Goal: Task Accomplishment & Management: Use online tool/utility

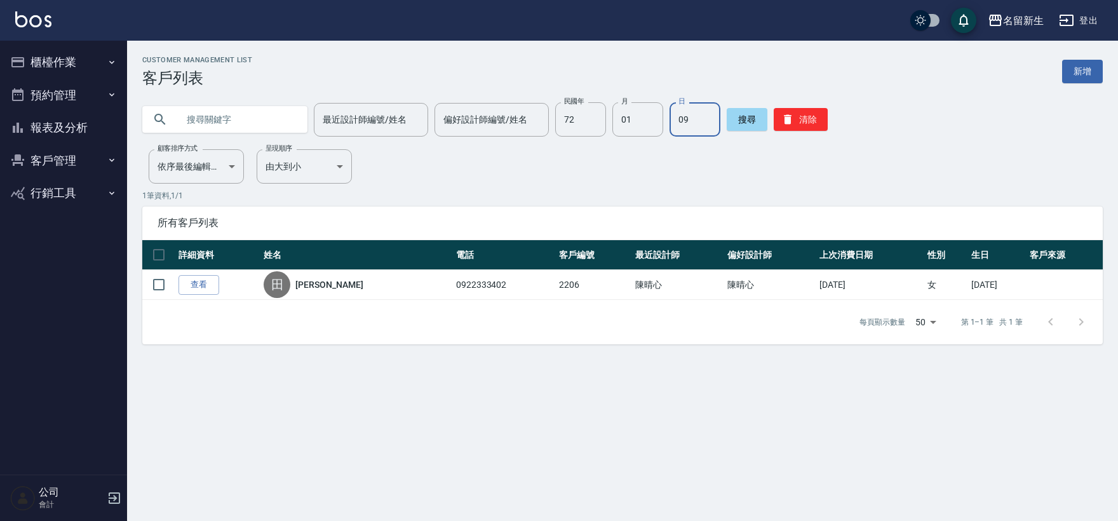
click at [60, 69] on button "櫃檯作業" at bounding box center [63, 62] width 117 height 33
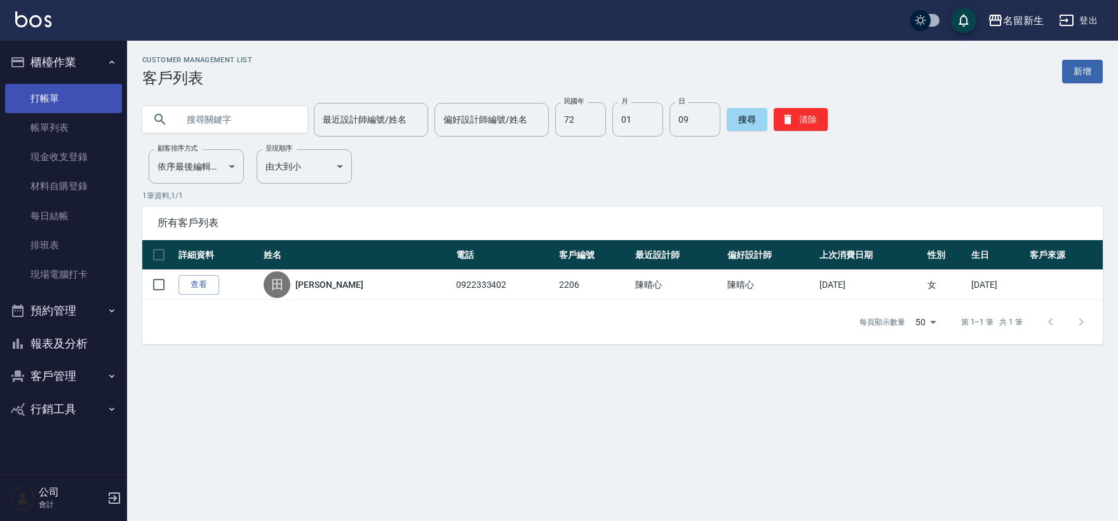
click at [68, 92] on link "打帳單" at bounding box center [63, 98] width 117 height 29
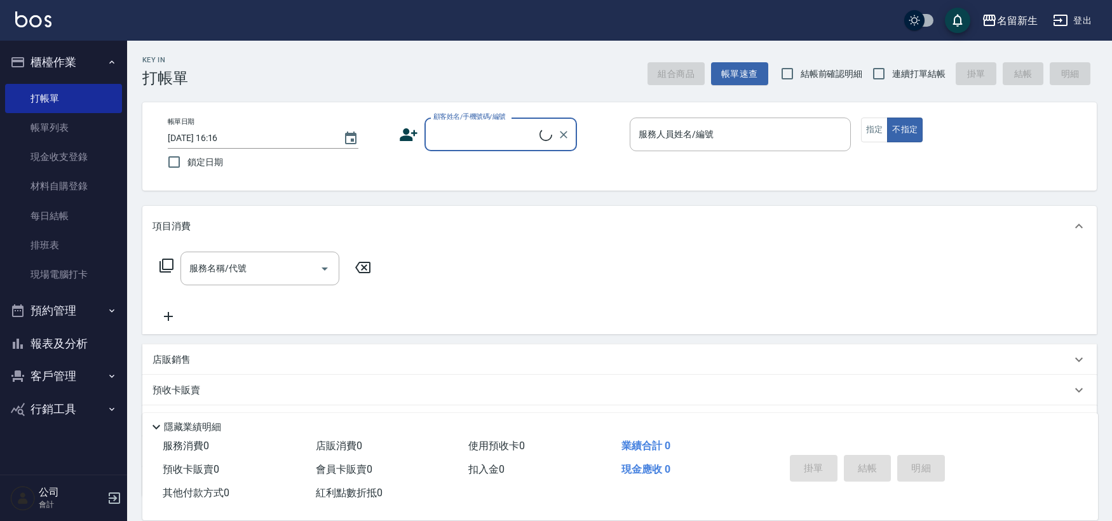
click at [404, 140] on icon at bounding box center [409, 134] width 18 height 13
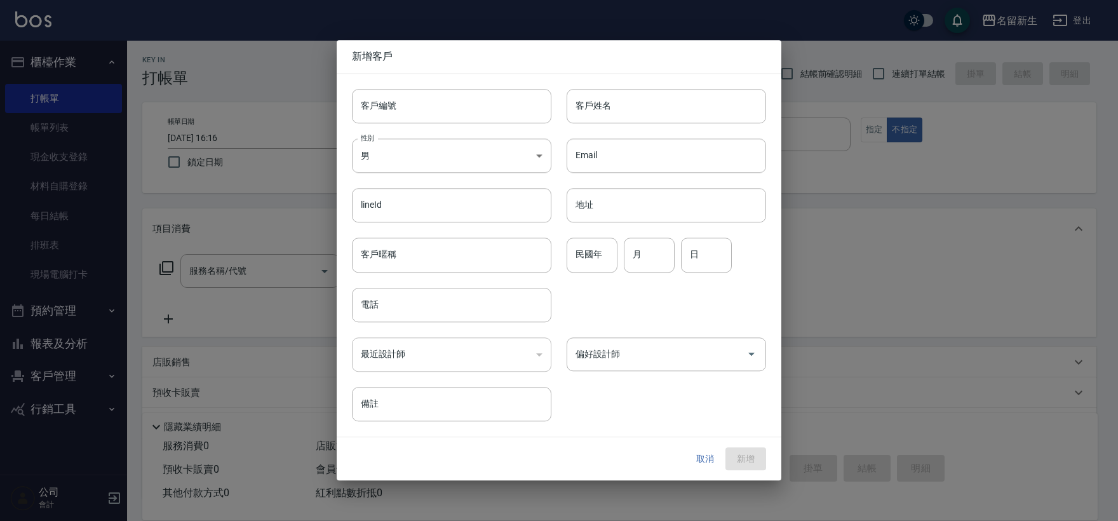
click at [415, 111] on input "客戶編號" at bounding box center [451, 106] width 199 height 34
type input "3009"
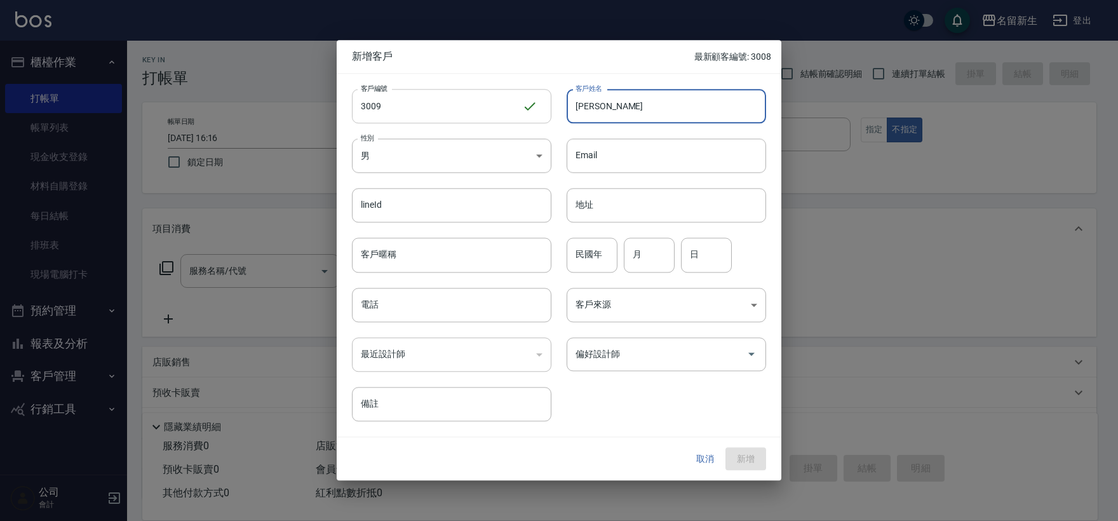
type input "[PERSON_NAME]"
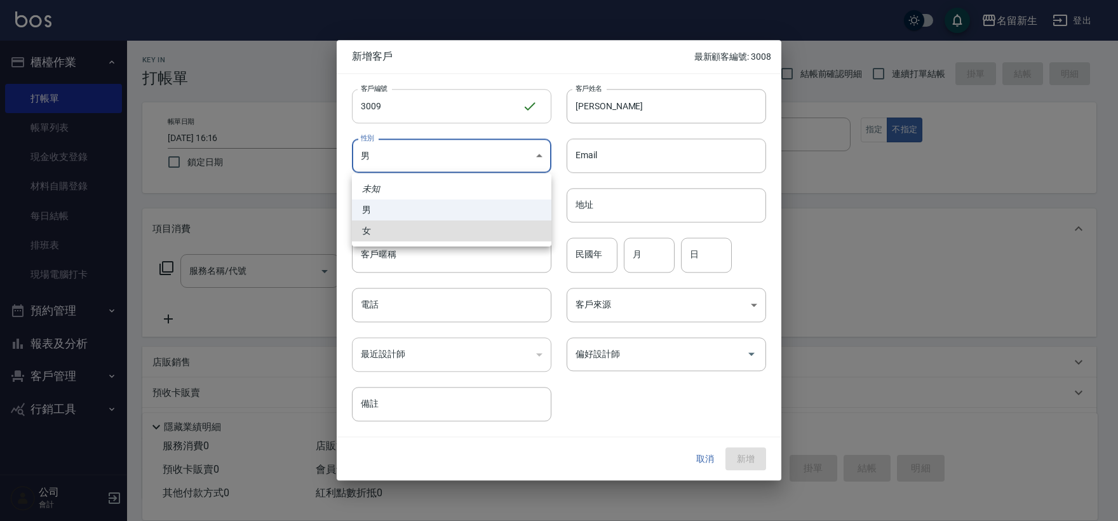
type input "[DEMOGRAPHIC_DATA]"
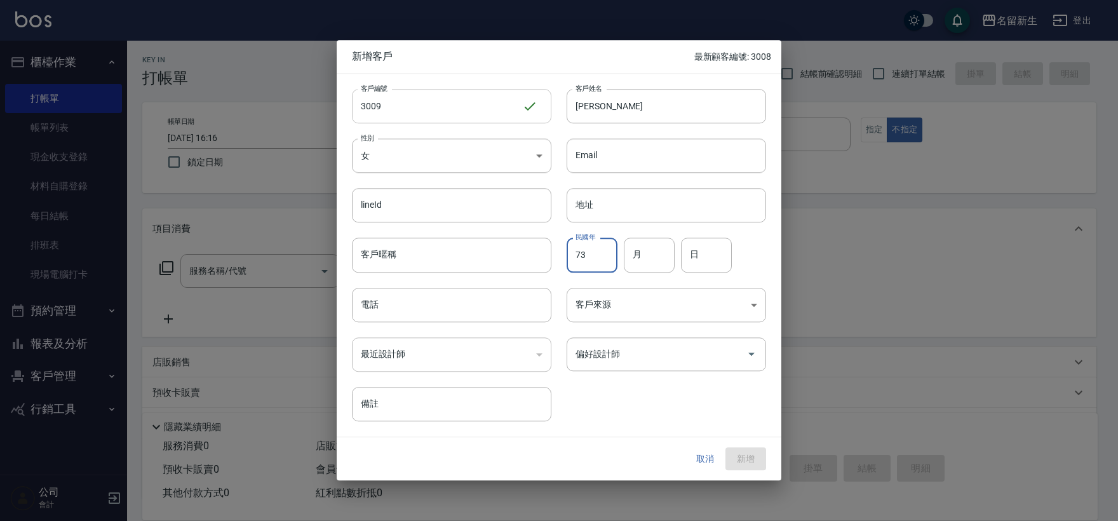
type input "73"
type input "03"
type input "30"
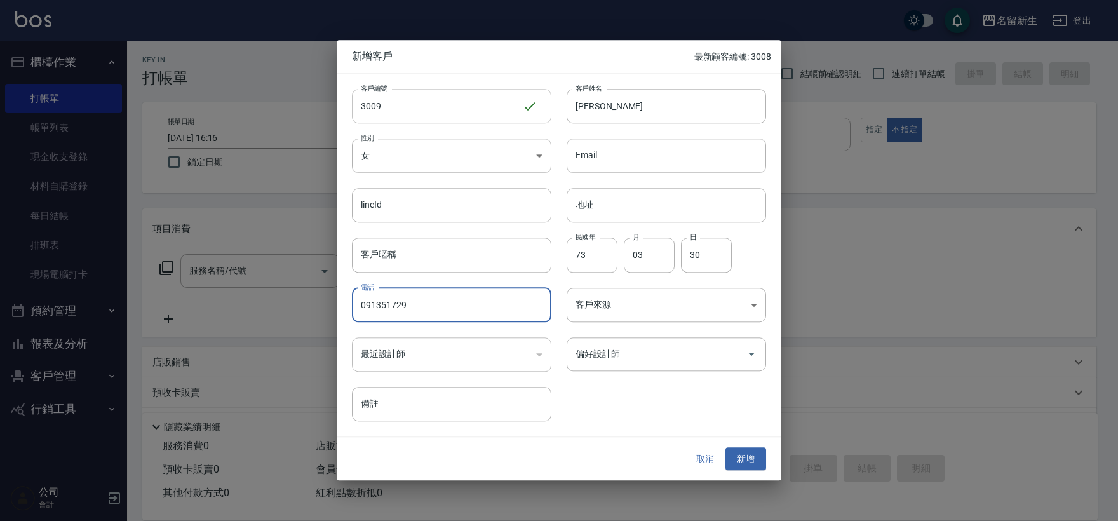
type input "091351729"
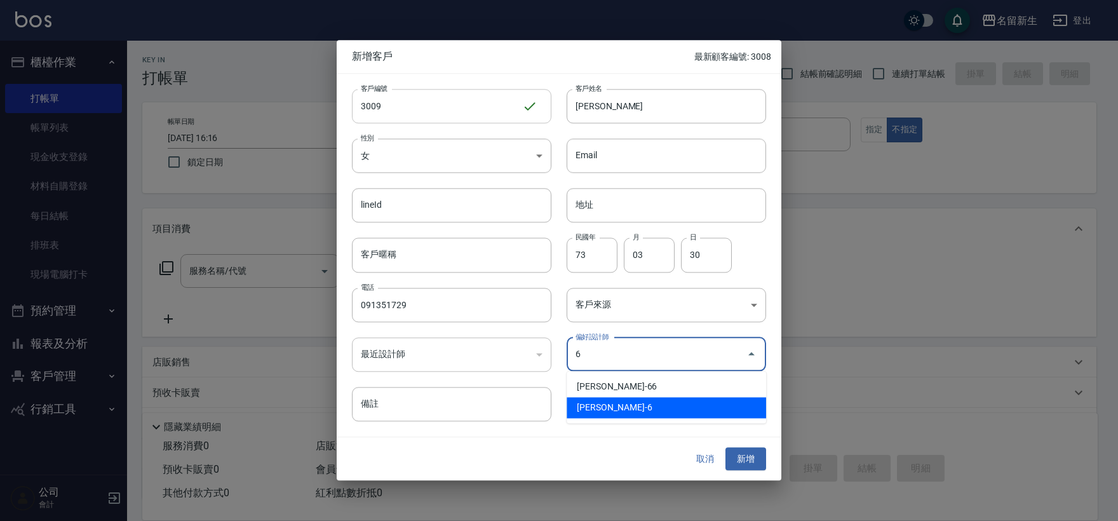
type input "謝宛茹"
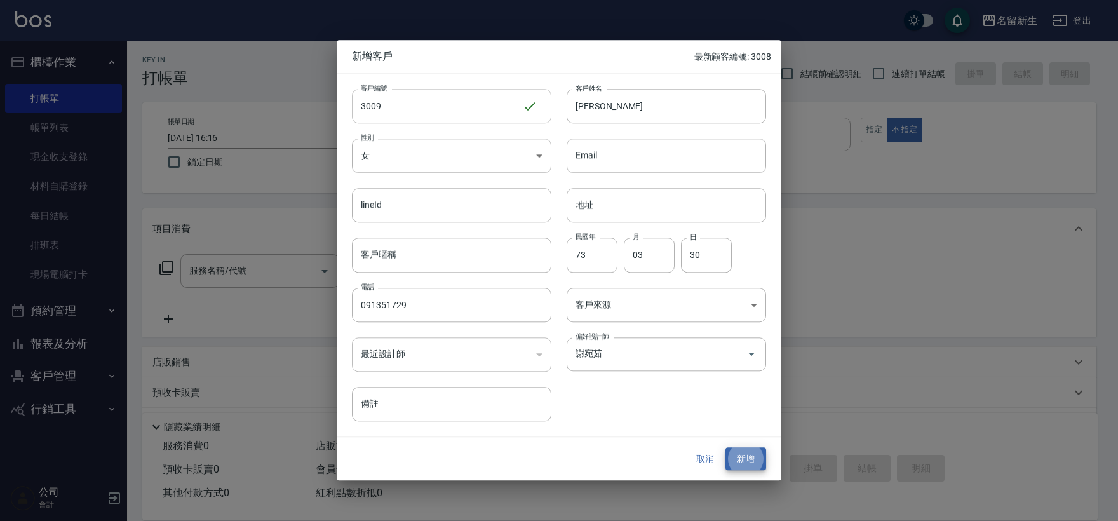
click at [725, 447] on button "新增" at bounding box center [745, 459] width 41 height 24
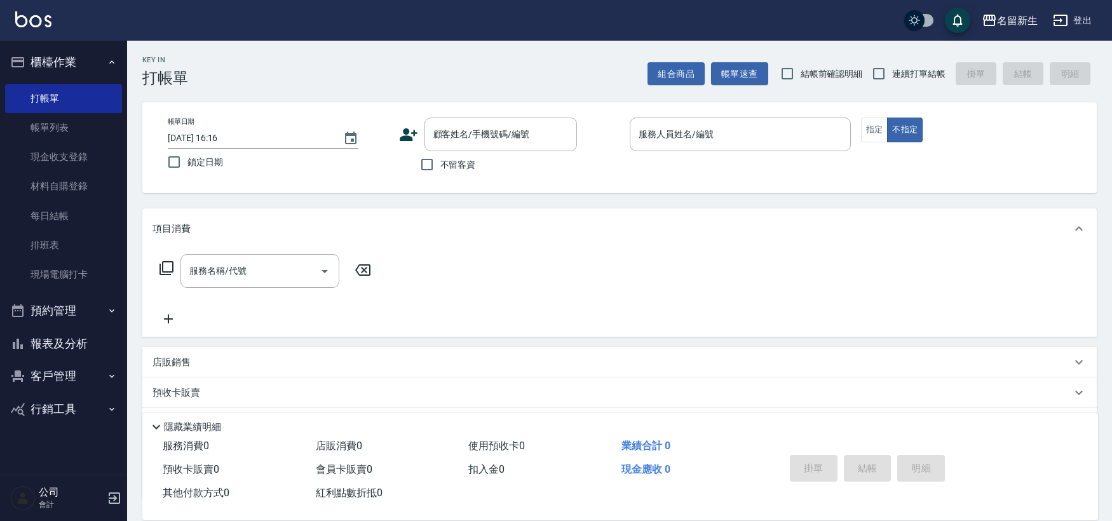
drag, startPoint x: 915, startPoint y: 93, endPoint x: 918, endPoint y: 72, distance: 21.2
click at [915, 94] on div "Key In 打帳單 組合商品 帳單速查 結帳前確認明細 連續打單結帳 掛單 結帳 明細 帳單日期 [DATE] 16:16 鎖定日期 顧客姓名/手機號碼/編…" at bounding box center [619, 330] width 985 height 579
click at [918, 72] on span "連續打單結帳" at bounding box center [918, 73] width 53 height 13
click at [892, 72] on input "連續打單結帳" at bounding box center [878, 73] width 27 height 27
checkbox input "true"
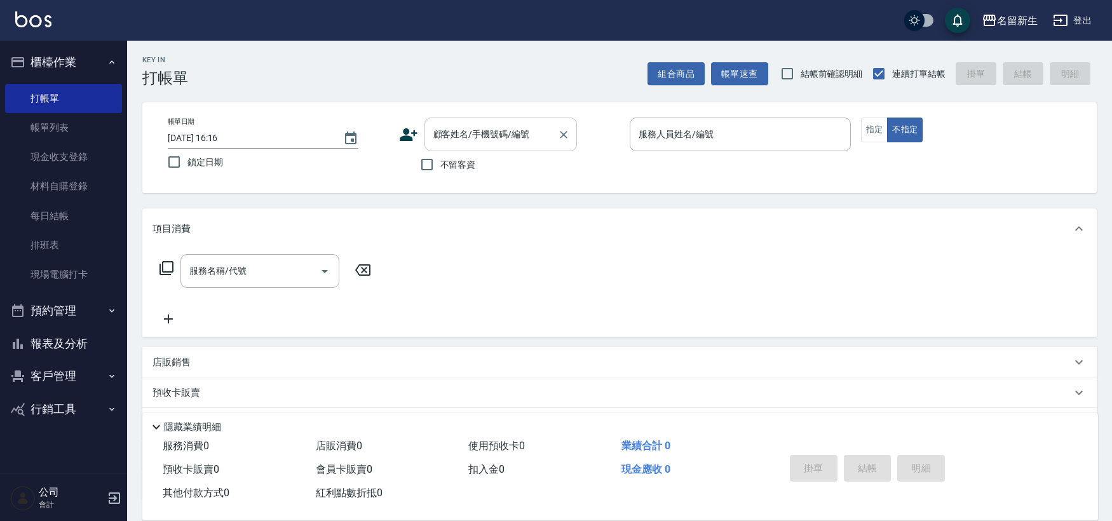
click at [471, 140] on input "顧客姓名/手機號碼/編號" at bounding box center [491, 134] width 122 height 22
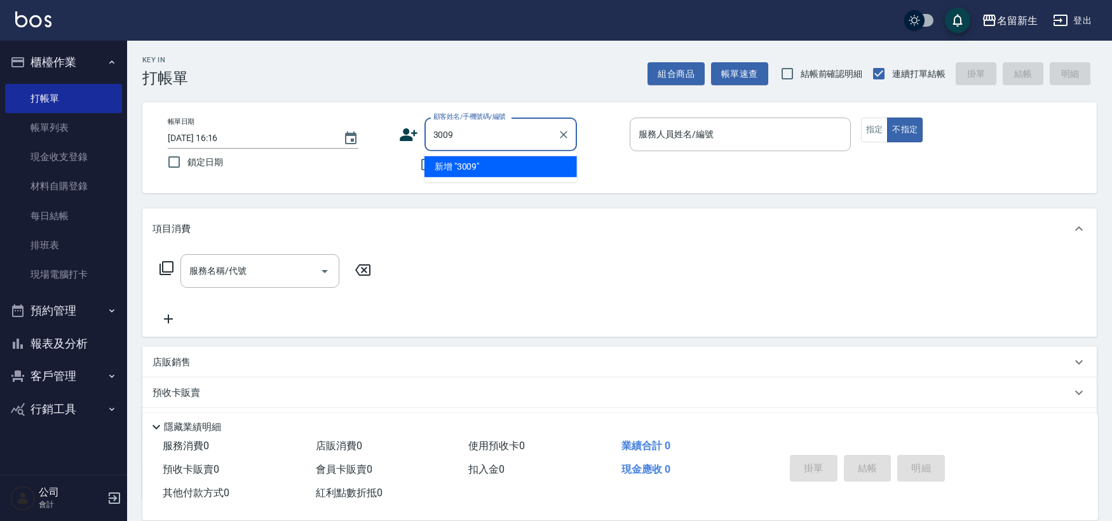
type input "3009"
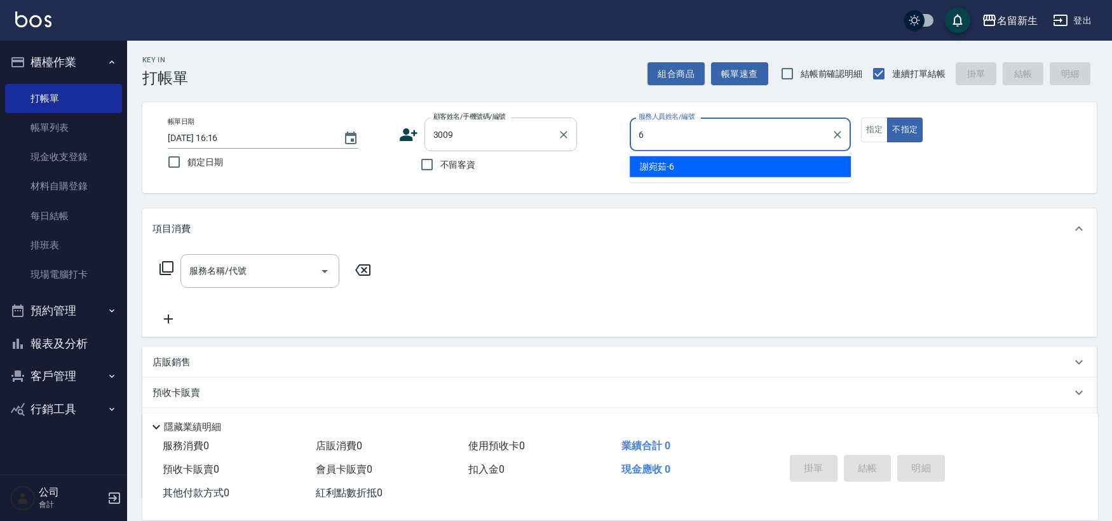
type input "[PERSON_NAME]-6"
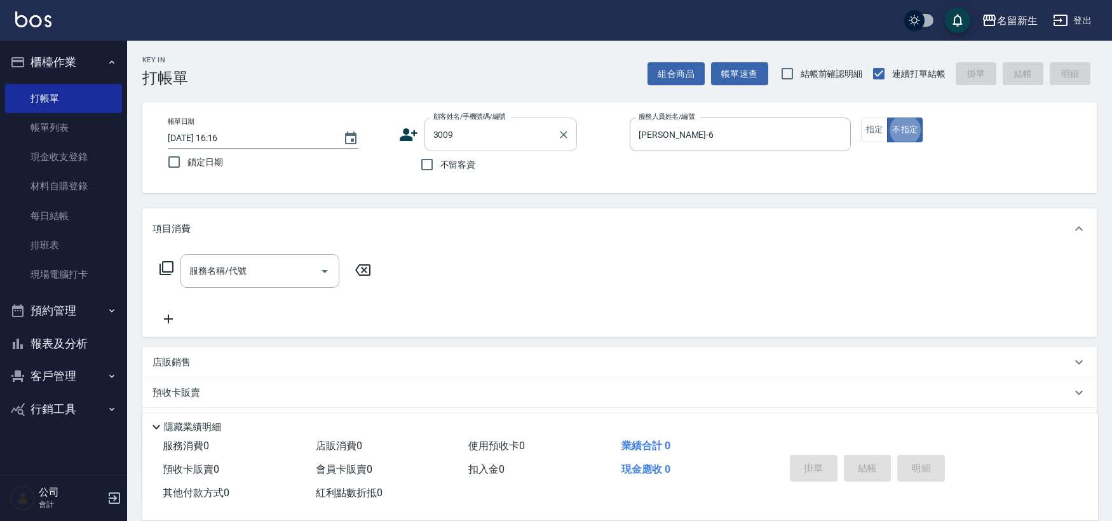
type button "false"
type input "[PERSON_NAME]/091351729/3009"
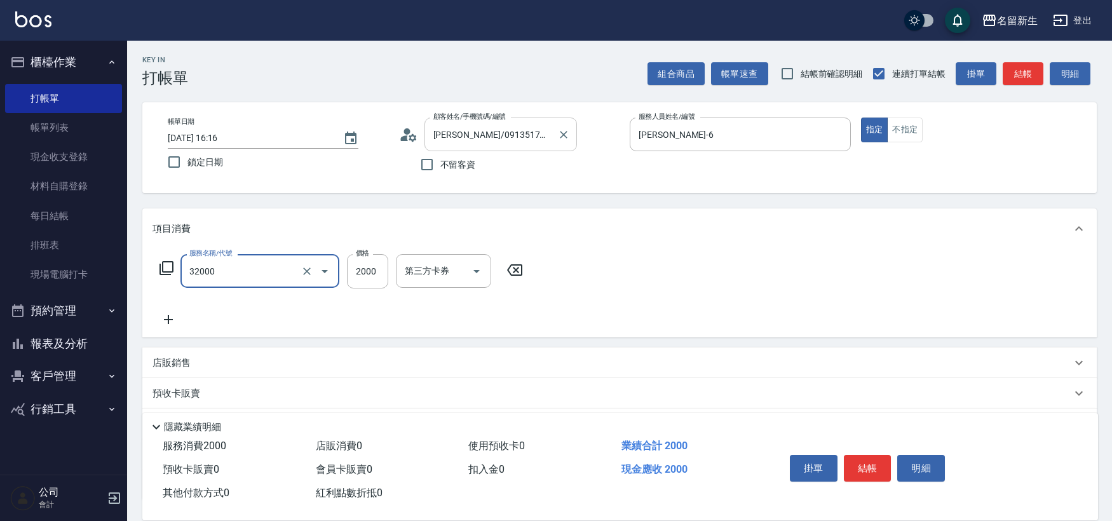
type input "2000以上燙髮(32000)"
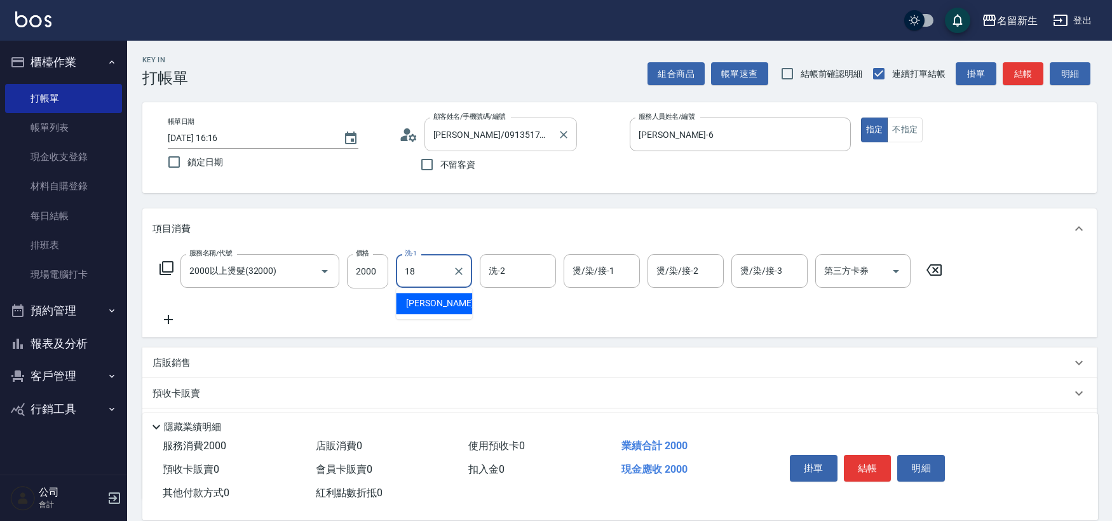
type input "[PERSON_NAME]-18"
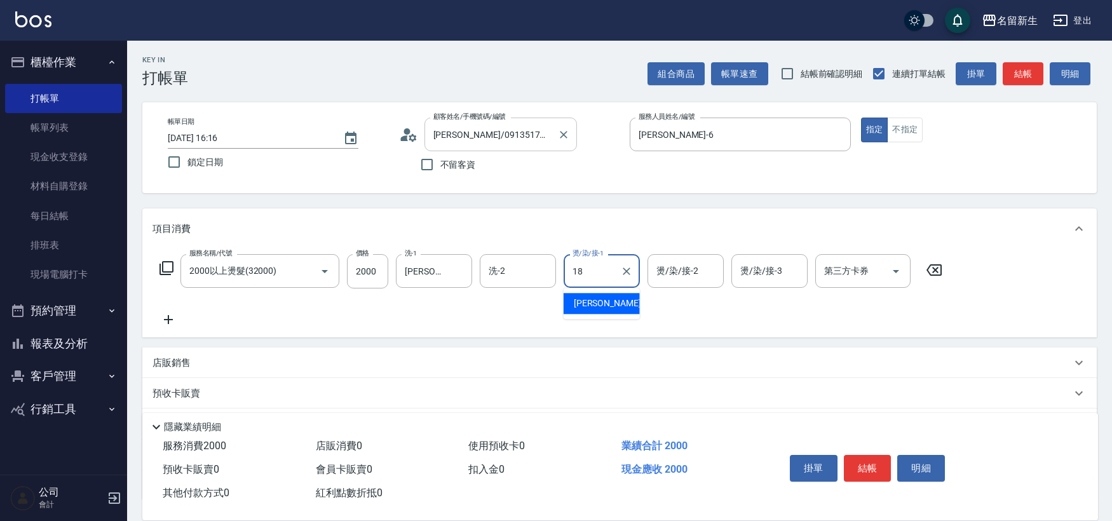
type input "[PERSON_NAME]-18"
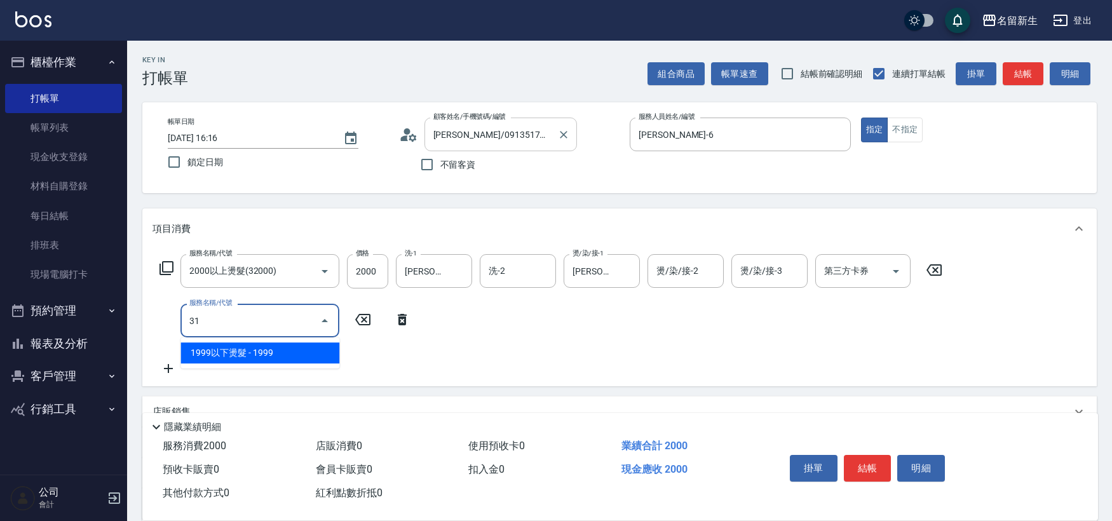
type input "3"
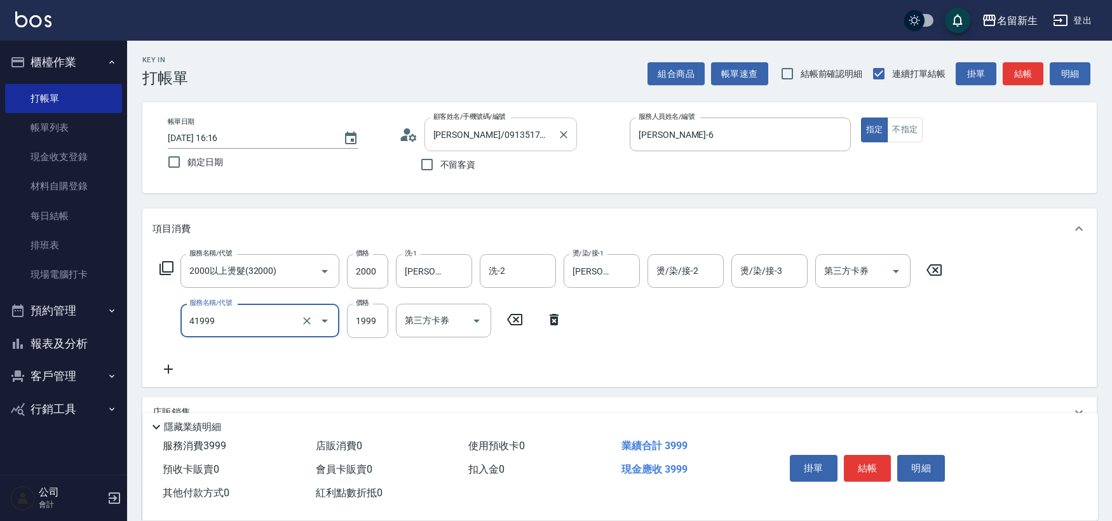
type input "1999以下染髮(41999)"
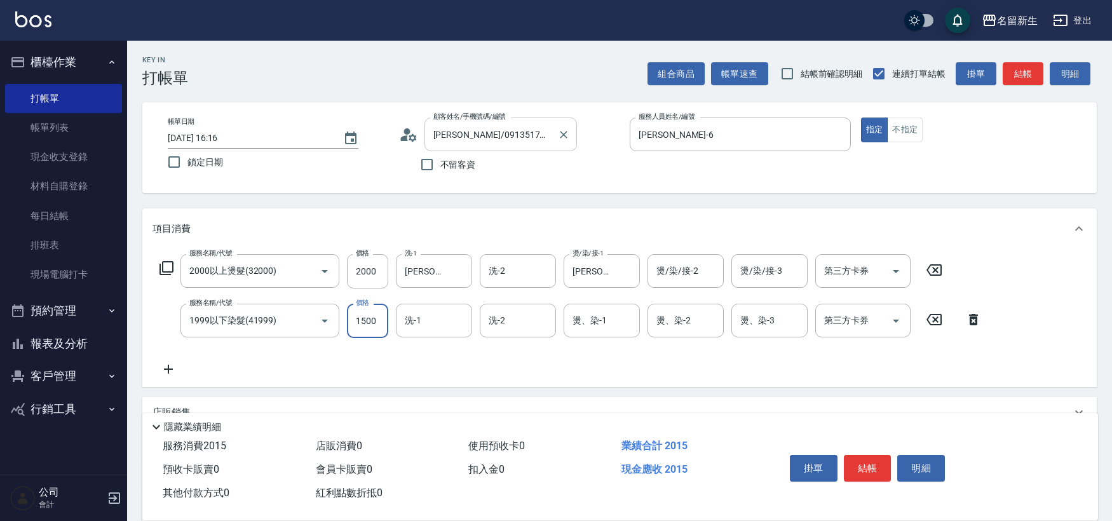
type input "1500"
type input "[PERSON_NAME]-18"
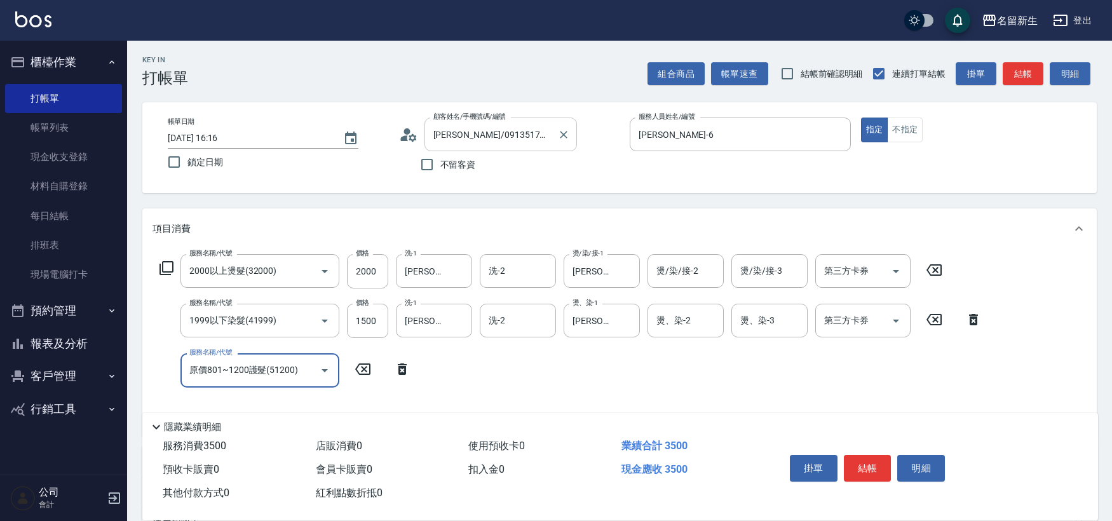
type input "原價801~1200護髮(51200)"
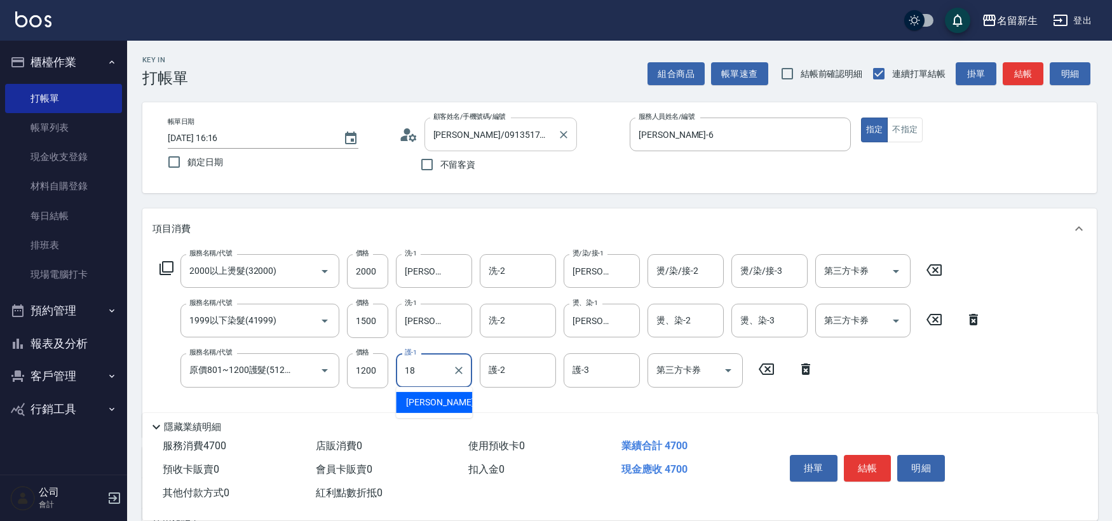
type input "[PERSON_NAME]-18"
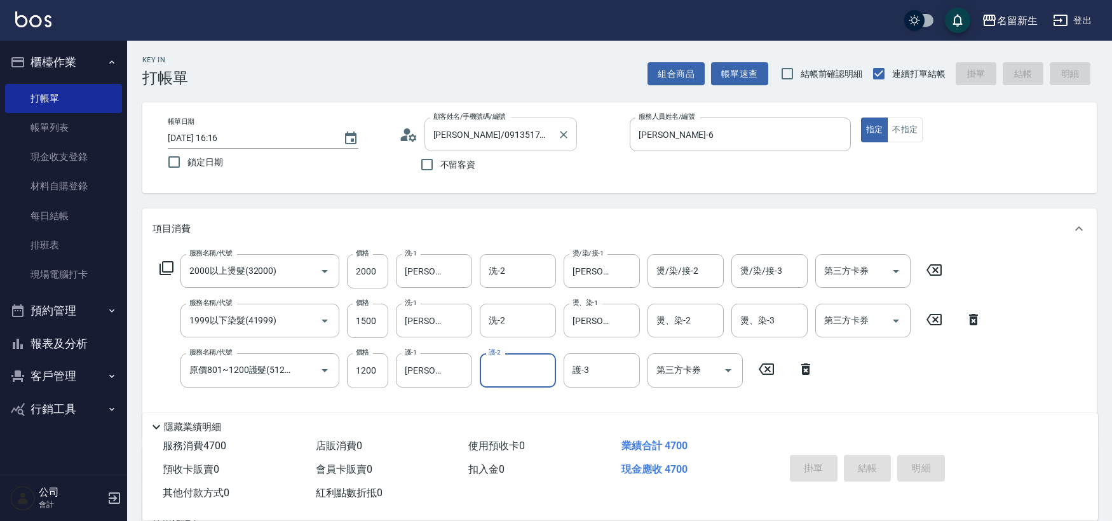
type input "[DATE] 16:17"
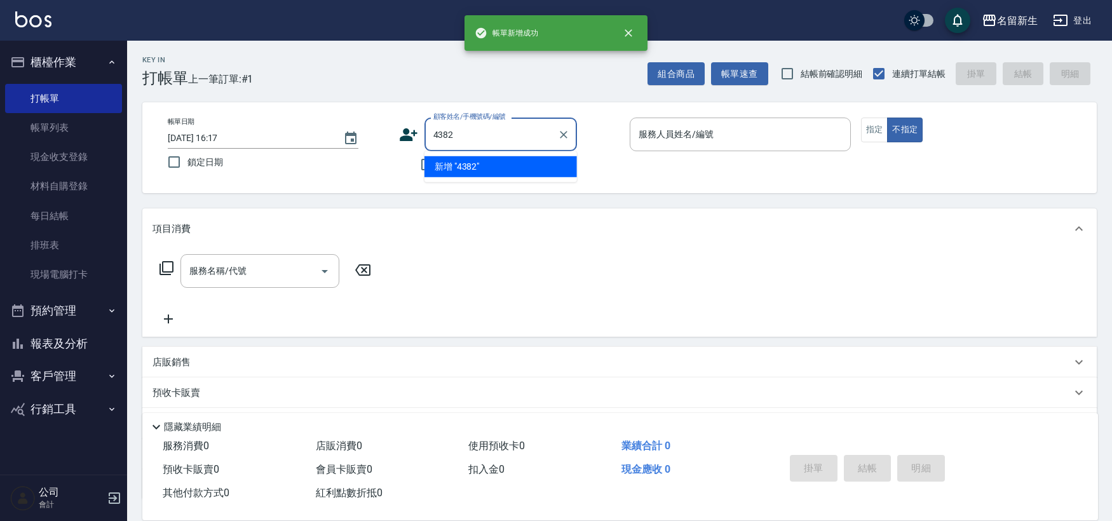
type input "4382"
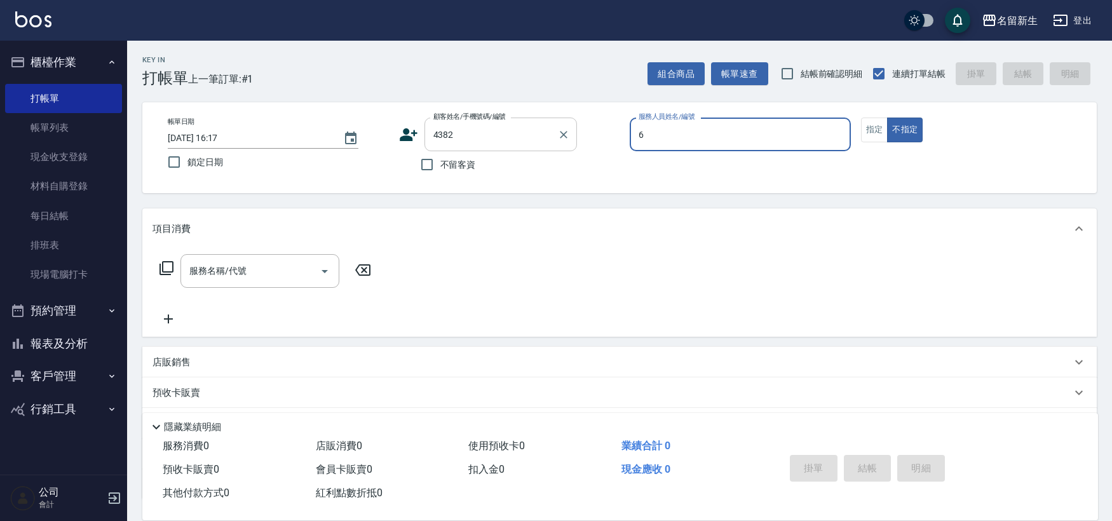
type input "6"
type input "[PERSON_NAME]/0976270109/4382"
type input "[PERSON_NAME]-6"
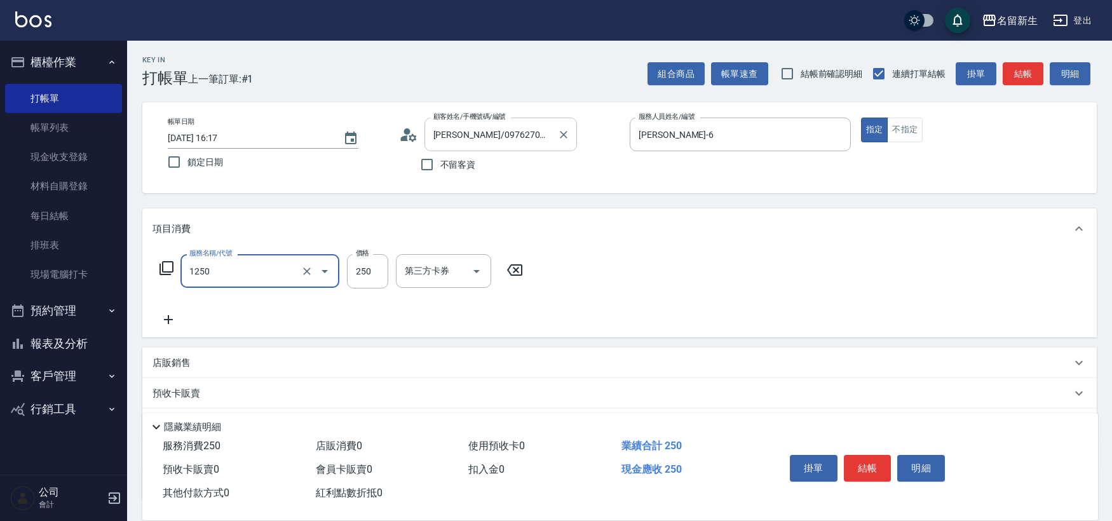
type input "洗髮250(1250)"
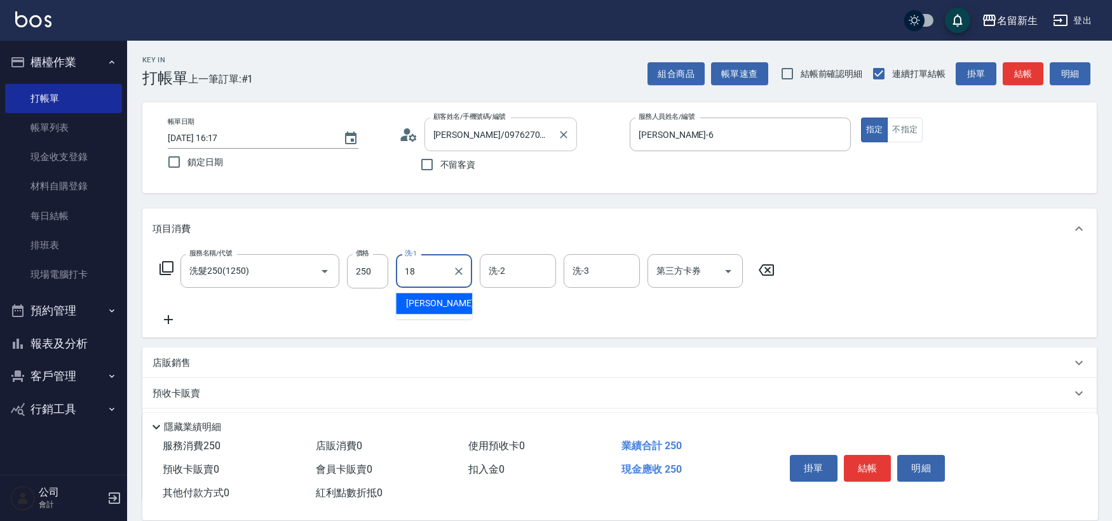
type input "[PERSON_NAME]-18"
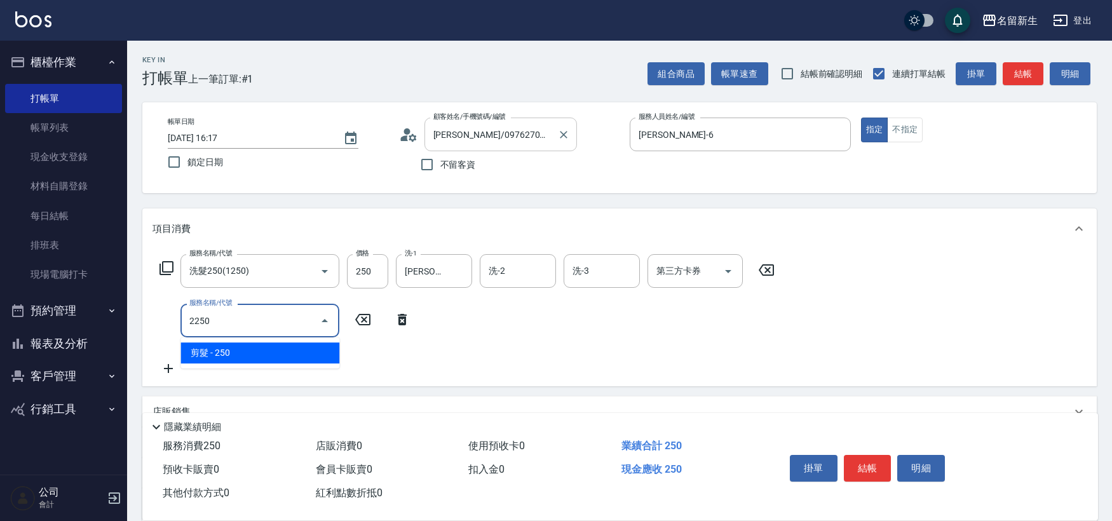
type input "剪髮(2250)"
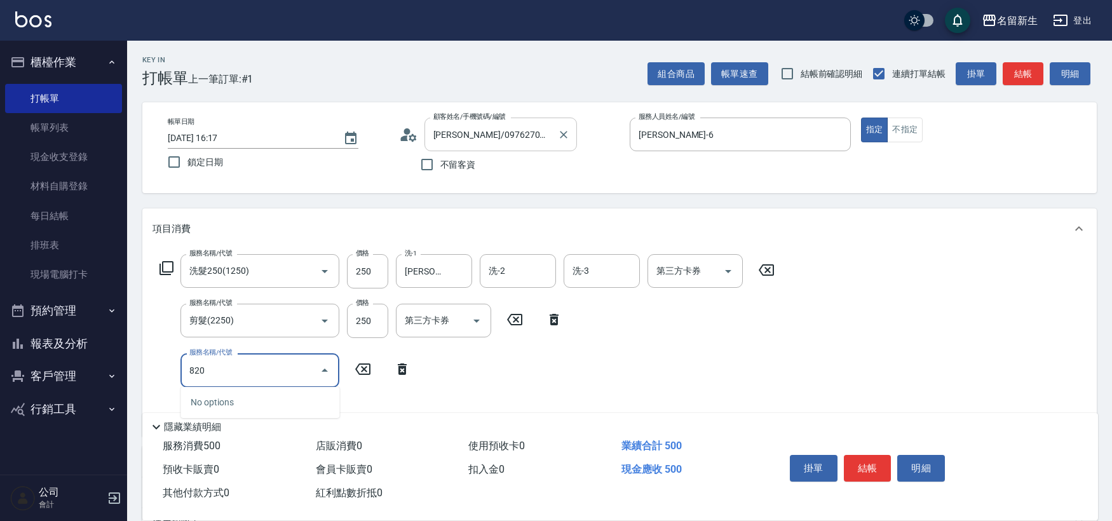
type input "潤絲(820)"
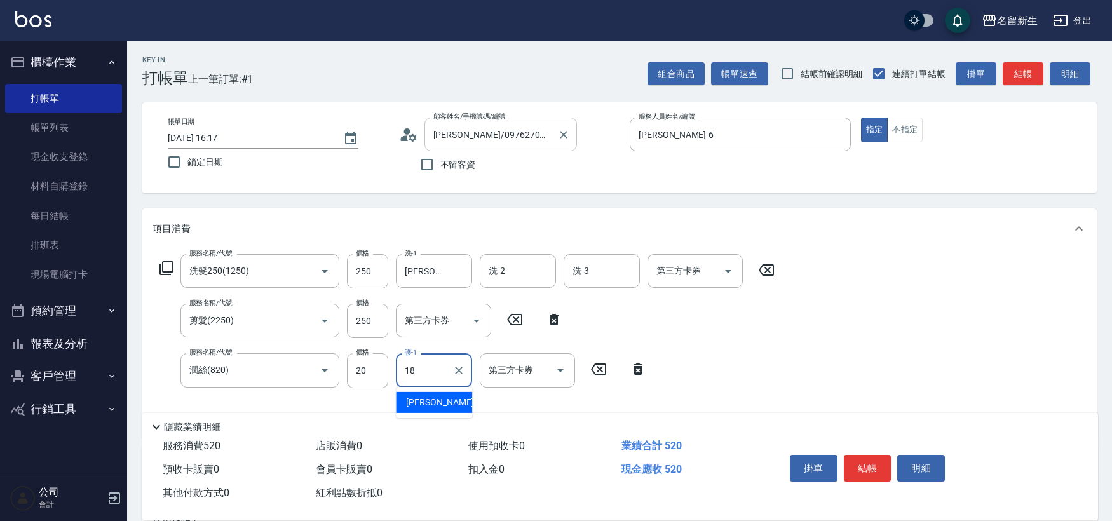
type input "[PERSON_NAME]-18"
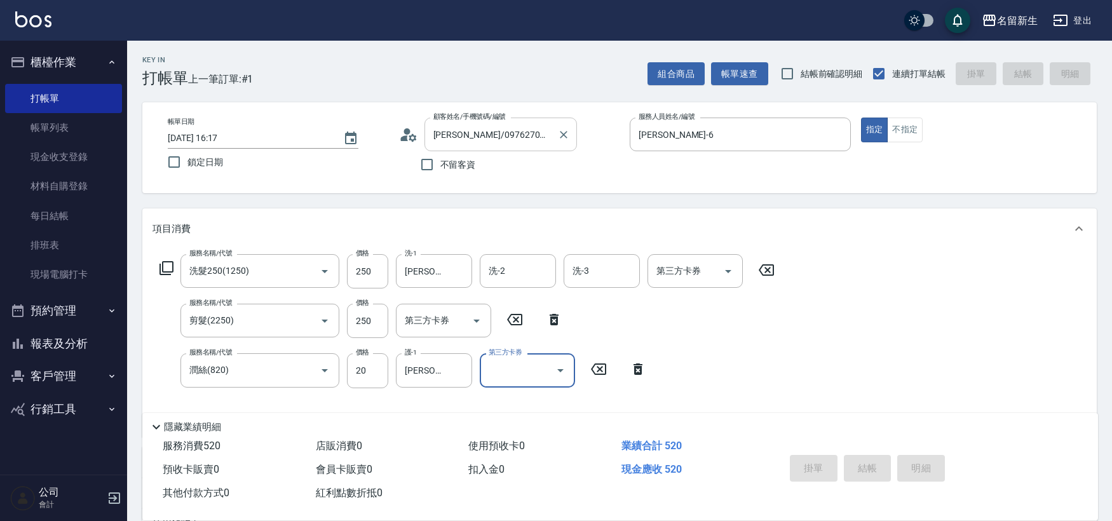
type input "[DATE] 16:18"
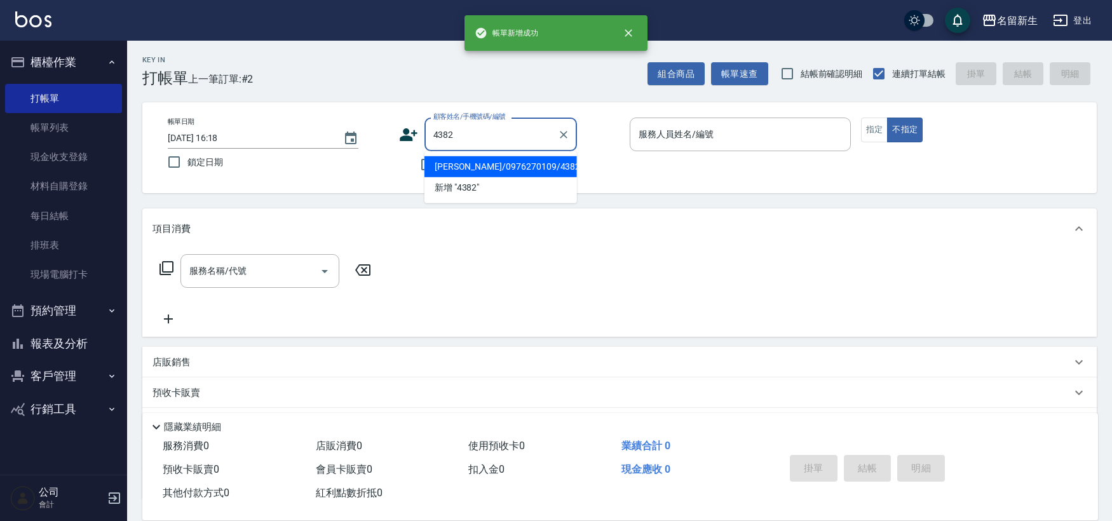
type input "[PERSON_NAME]/0976270109/4382"
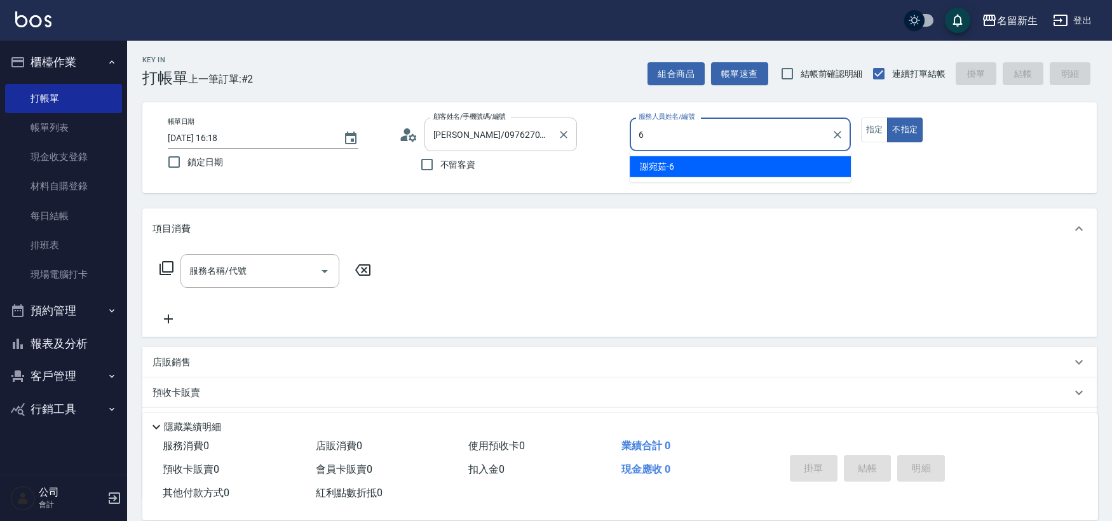
type input "[PERSON_NAME]-6"
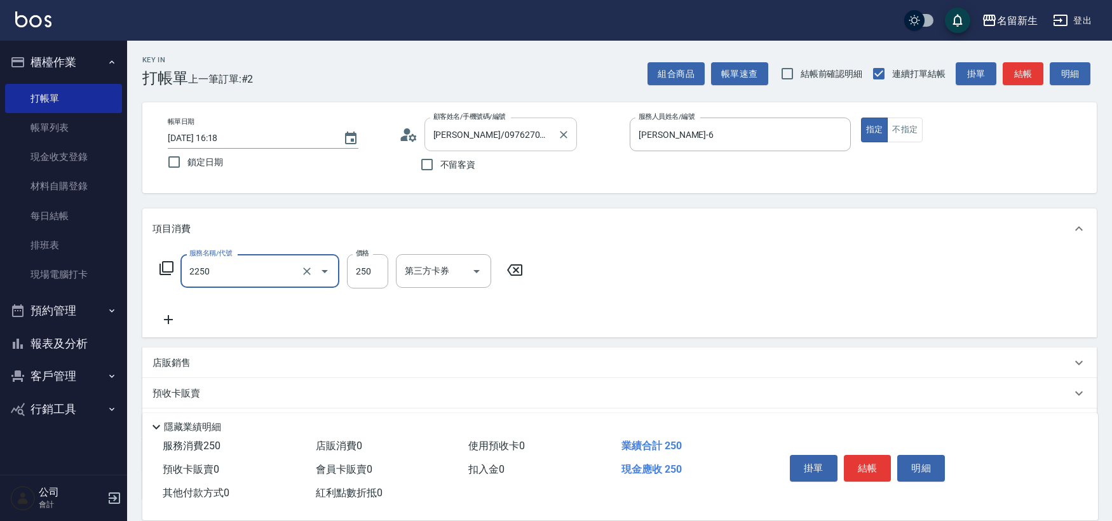
type input "剪髮(2250)"
type input "300"
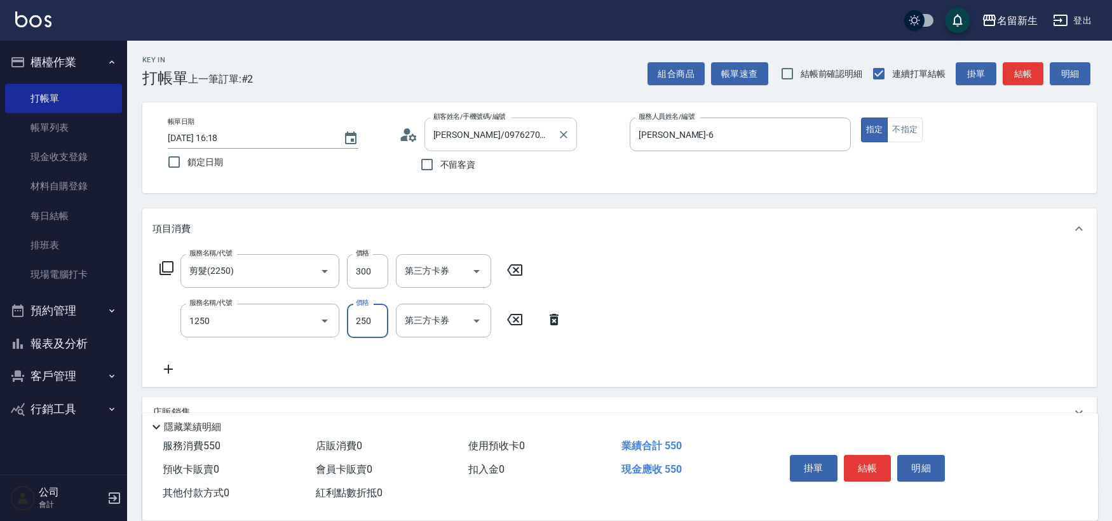
type input "洗髮250(1250)"
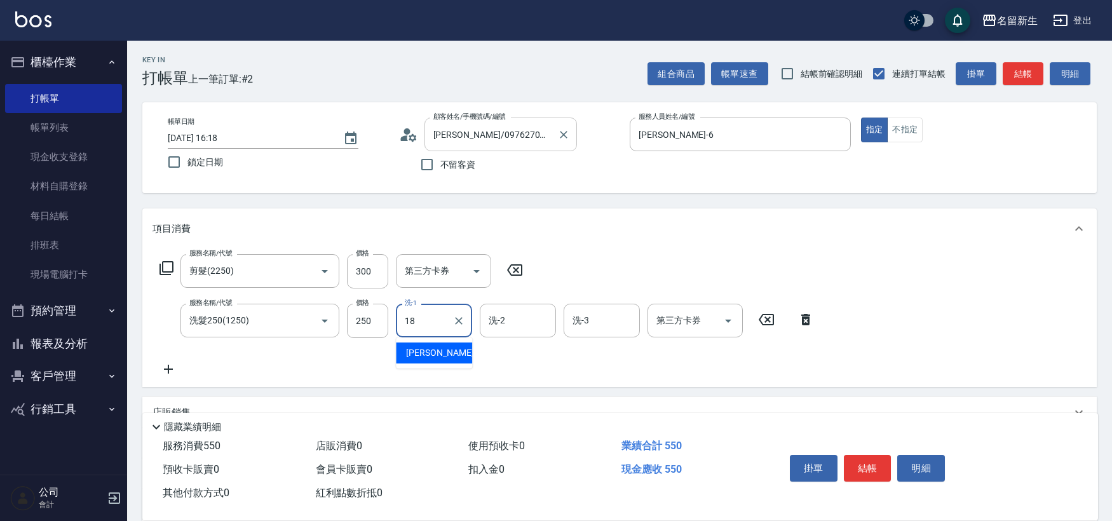
type input "[PERSON_NAME]-18"
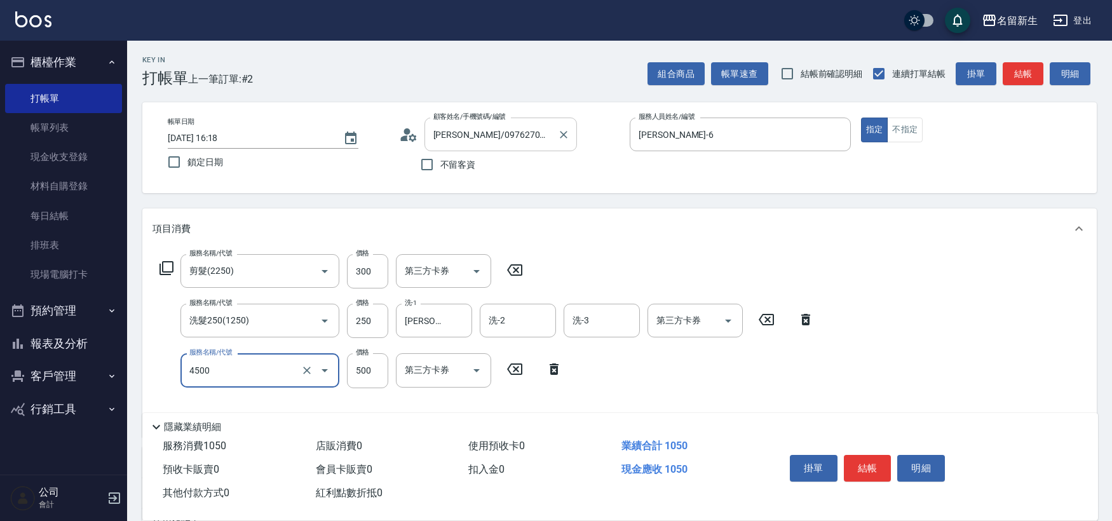
type input "補染(4500)"
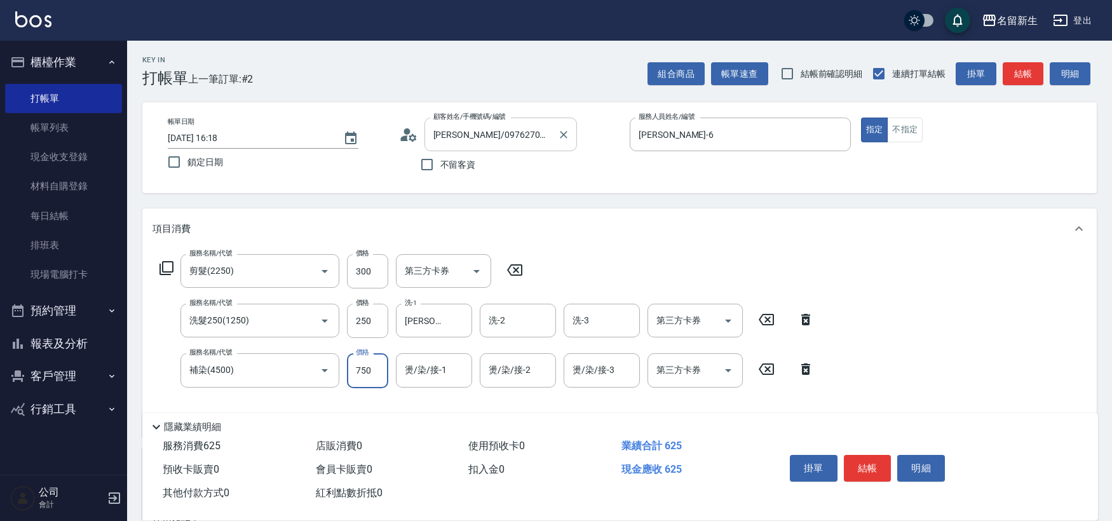
type input "750"
type input "[PERSON_NAME]-18"
type input "潤絲(820)"
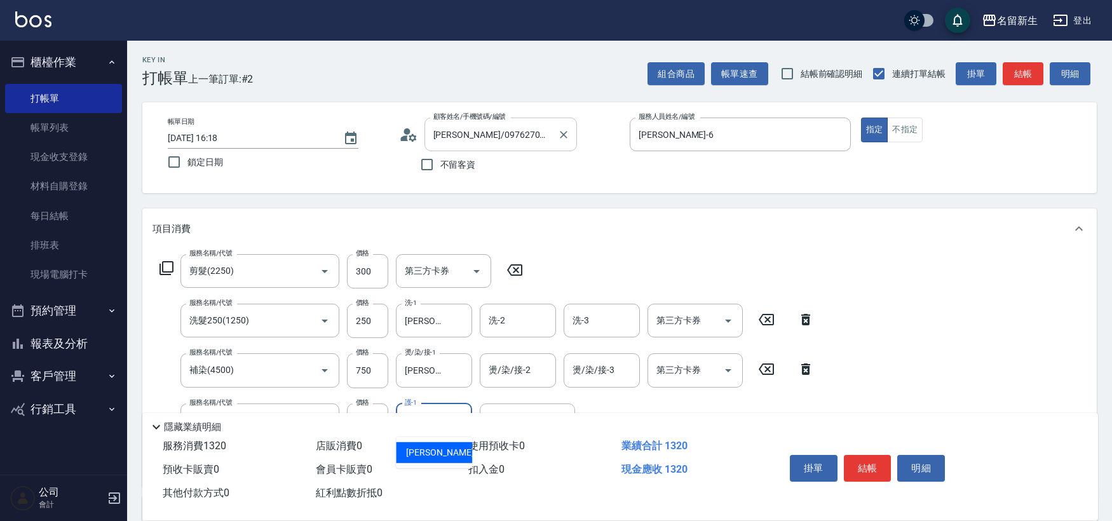
type input "[PERSON_NAME]-18"
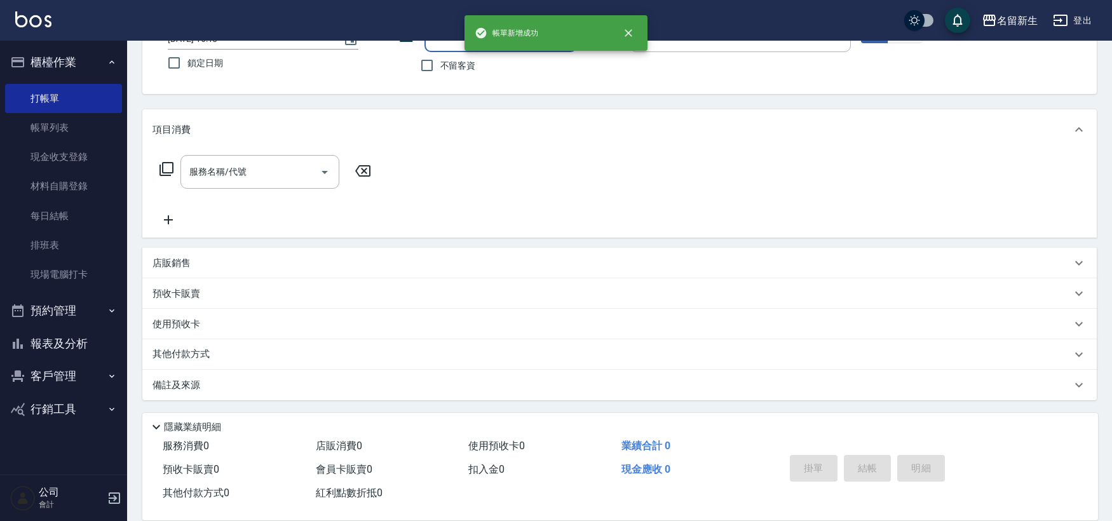
scroll to position [98, 0]
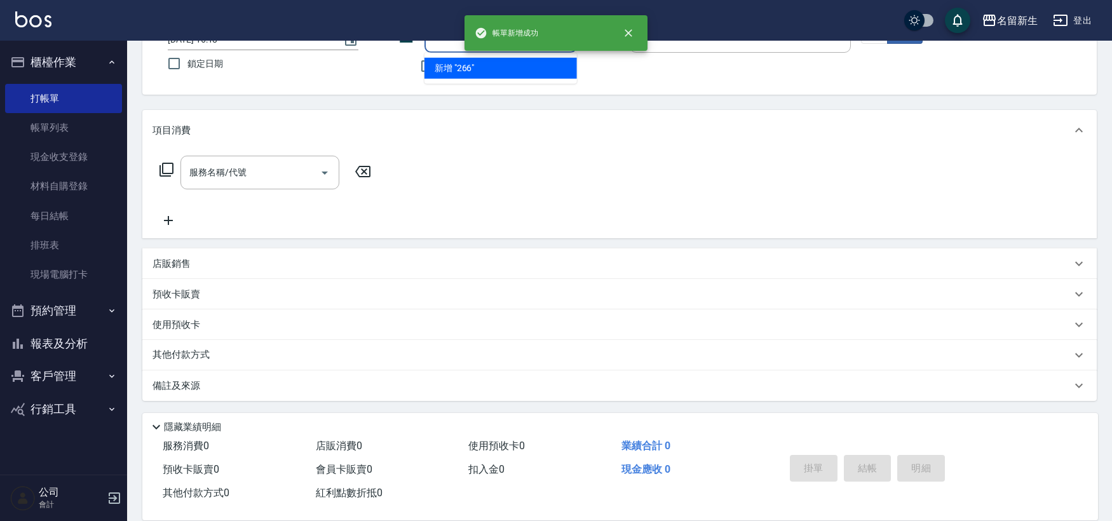
type input "2663"
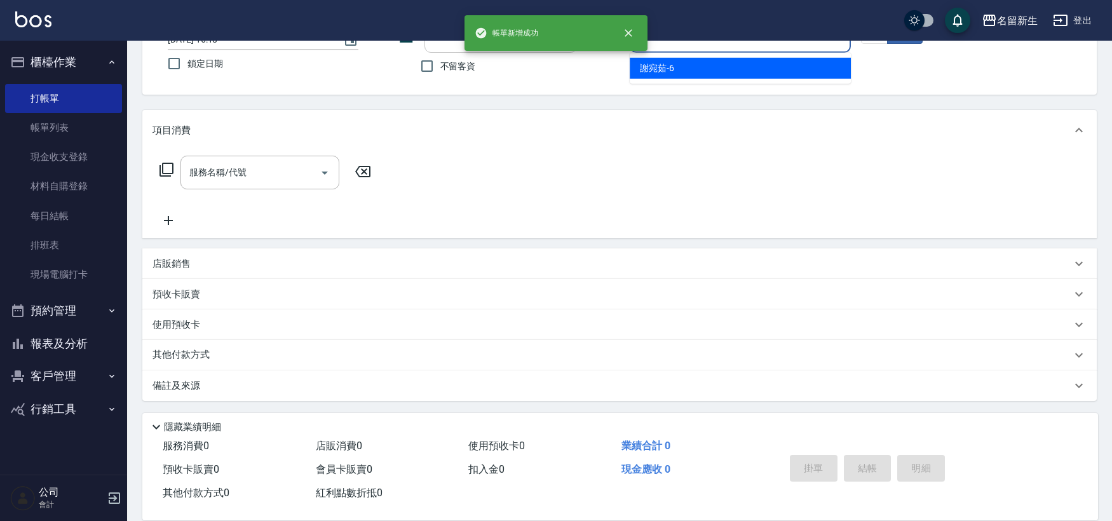
type input "[PERSON_NAME]-6"
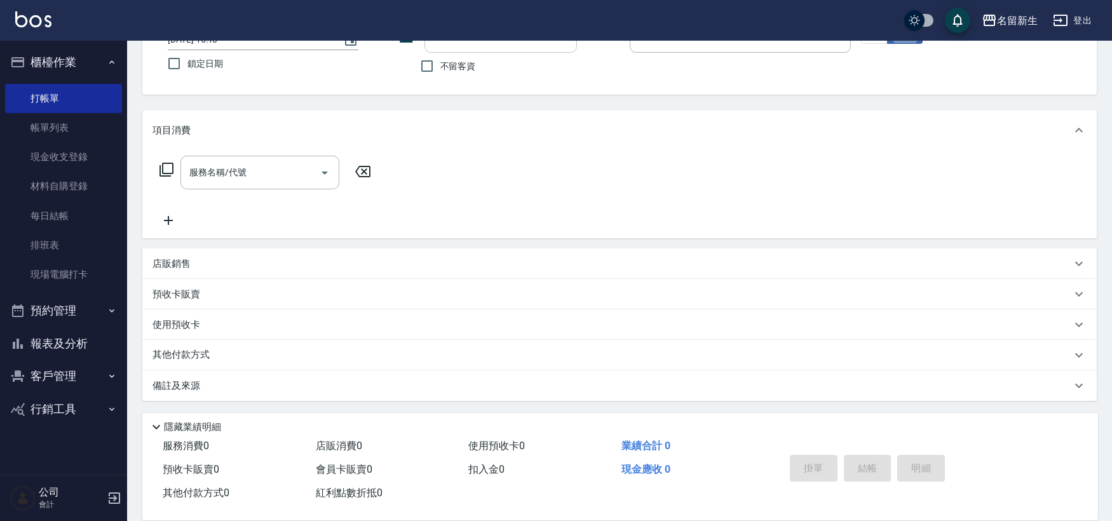
type input "[PERSON_NAME]/0922770145/2663"
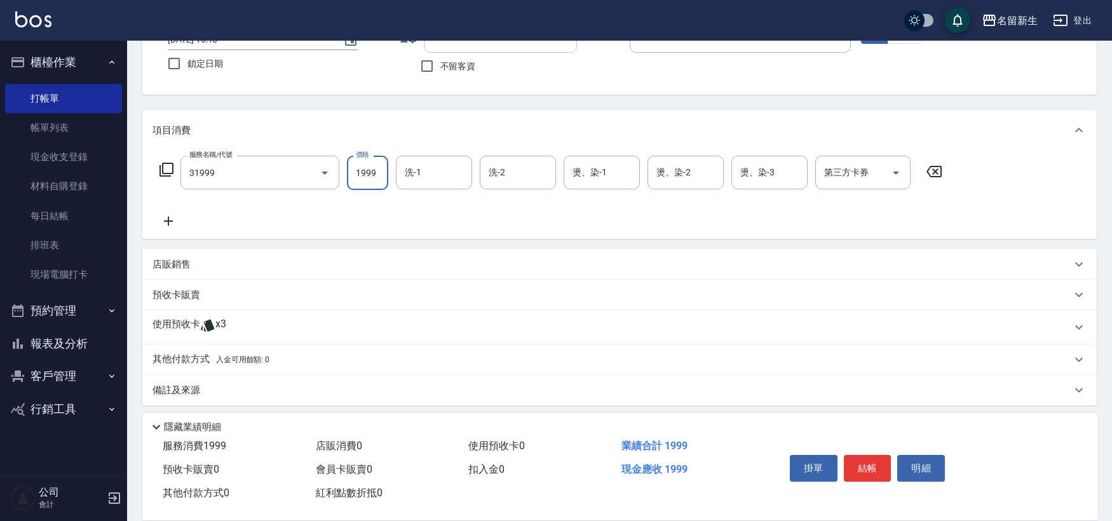
type input "1999以下燙髮(31999)"
type input "1500"
type input "[PERSON_NAME]-6"
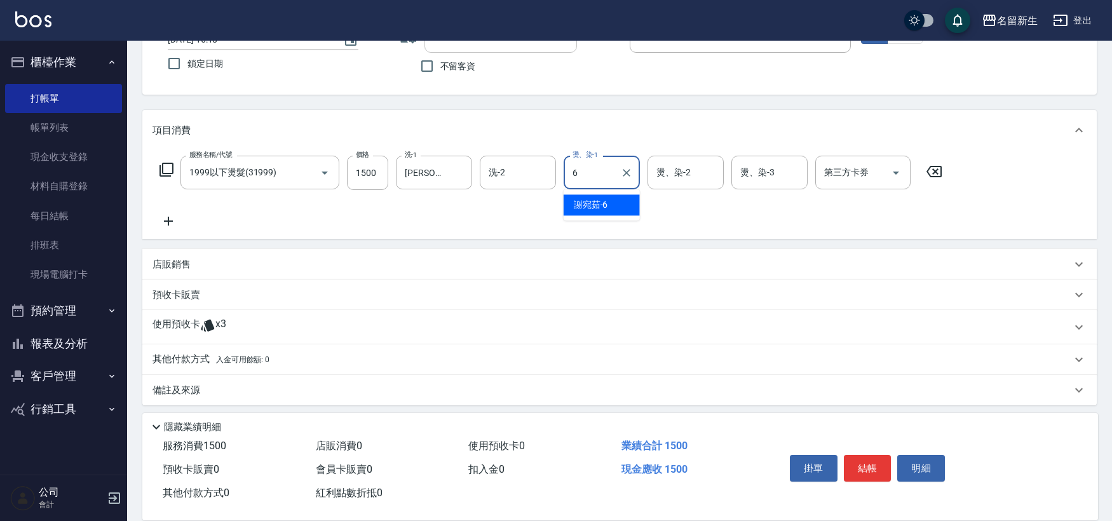
type input "[PERSON_NAME]-6"
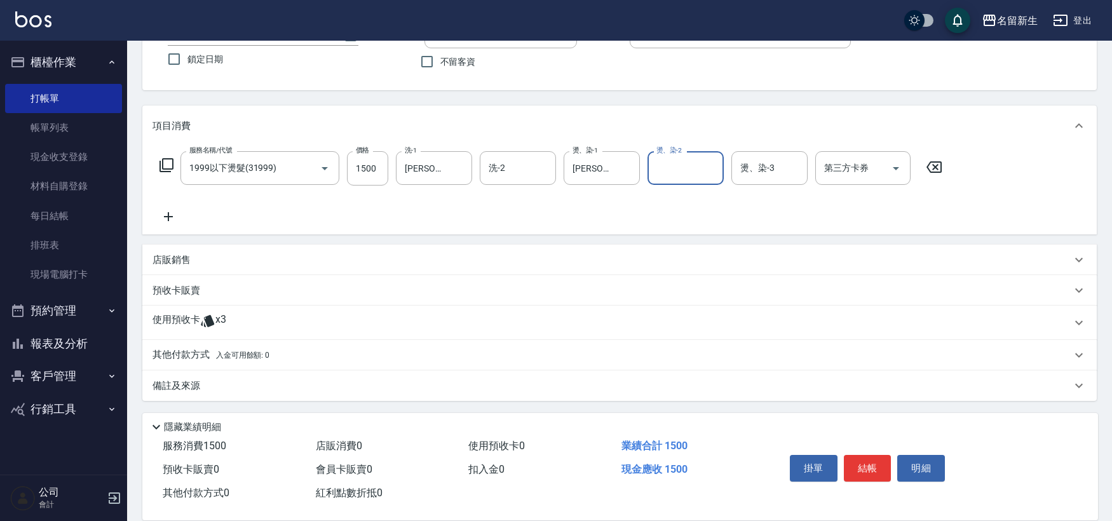
click at [189, 318] on p "使用預收卡" at bounding box center [176, 322] width 48 height 19
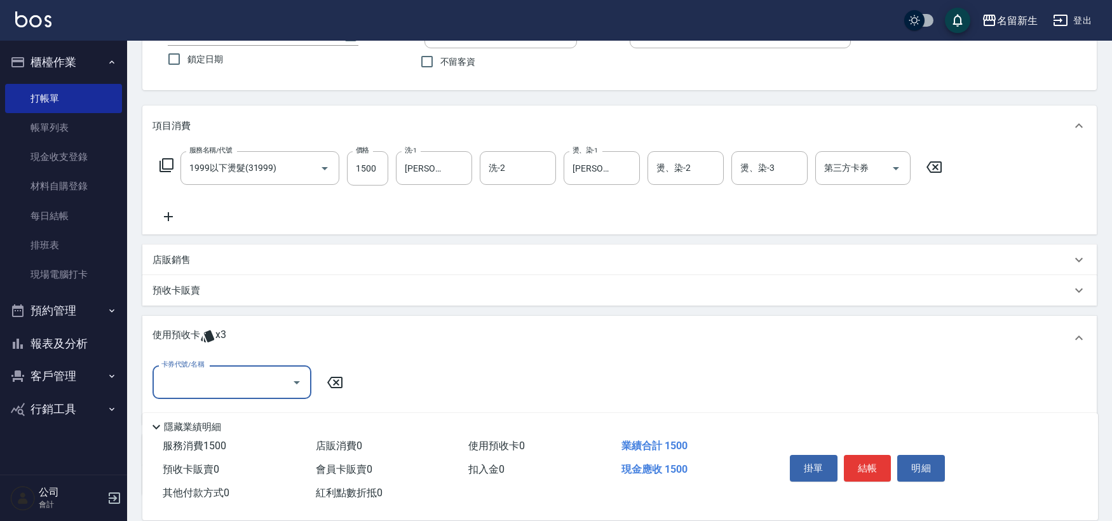
scroll to position [0, 0]
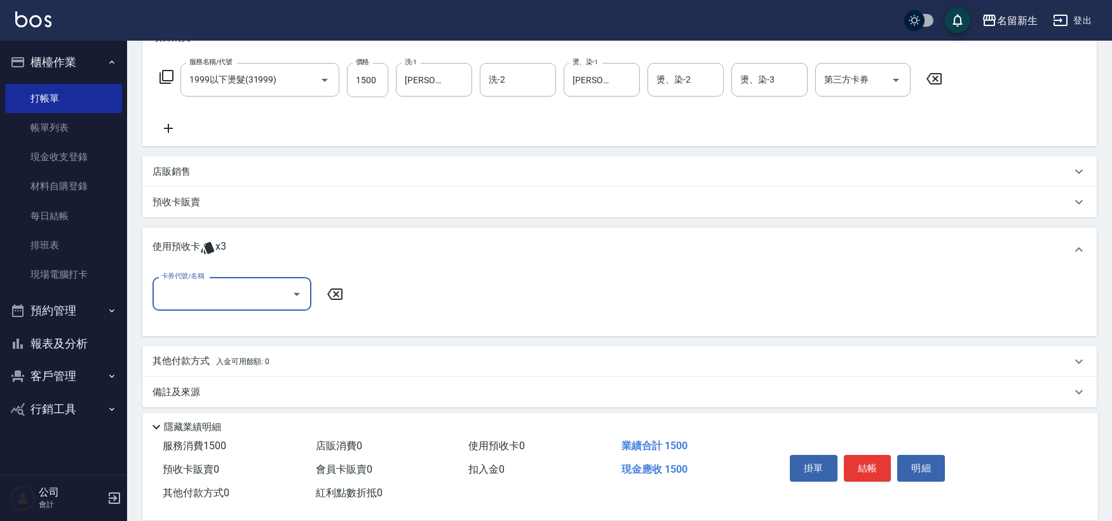
click at [216, 295] on input "卡券代號/名稱" at bounding box center [222, 294] width 128 height 22
click at [227, 331] on div "綠茶包套5次4500 剩餘3張" at bounding box center [231, 326] width 159 height 21
type input "綠茶包套5次4500"
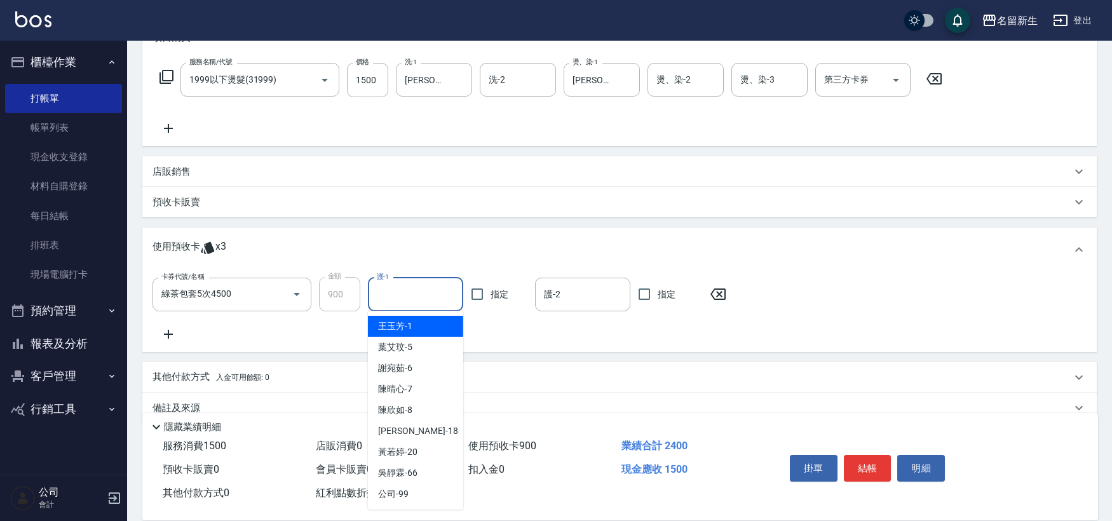
click at [431, 286] on input "護-1" at bounding box center [415, 294] width 84 height 22
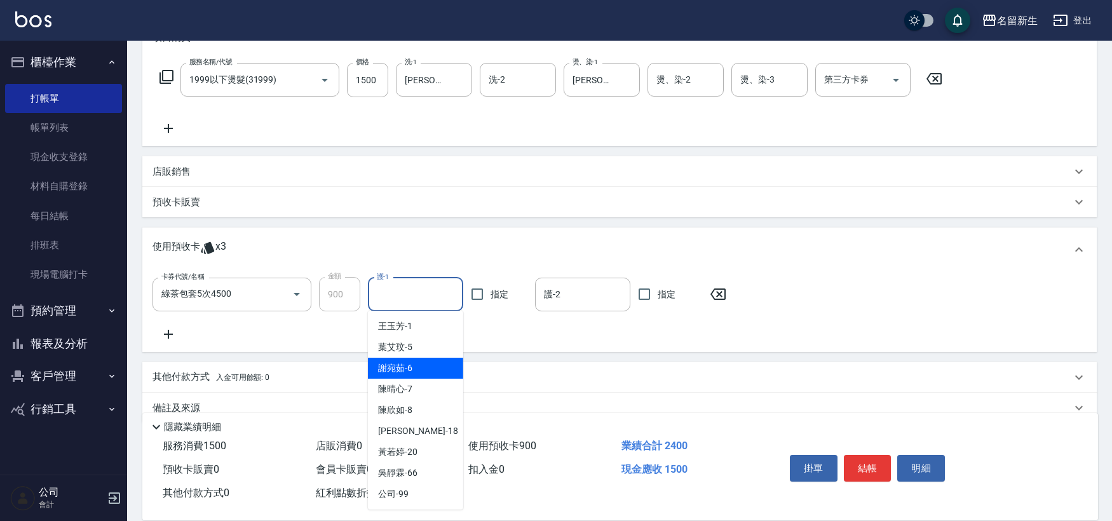
click at [428, 365] on div "[PERSON_NAME]-6" at bounding box center [415, 368] width 95 height 21
type input "[PERSON_NAME]-6"
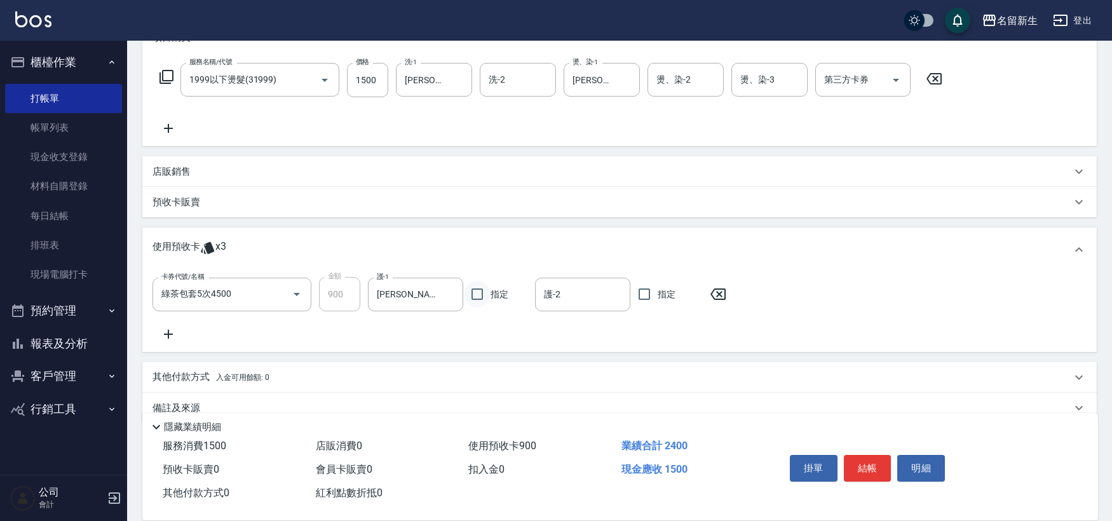
click at [479, 297] on input "指定" at bounding box center [477, 294] width 27 height 27
checkbox input "true"
click at [882, 455] on button "結帳" at bounding box center [868, 468] width 48 height 27
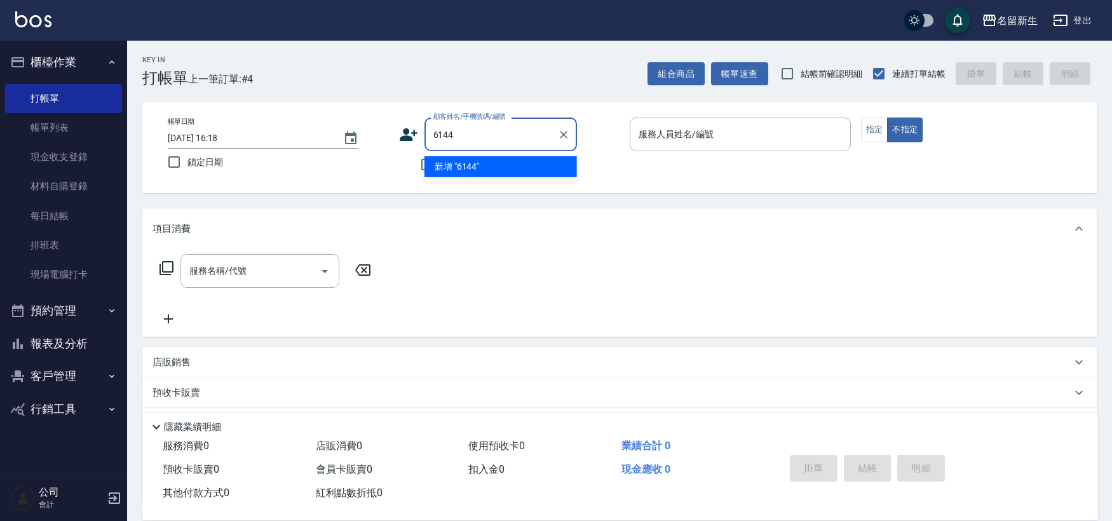
type input "6144"
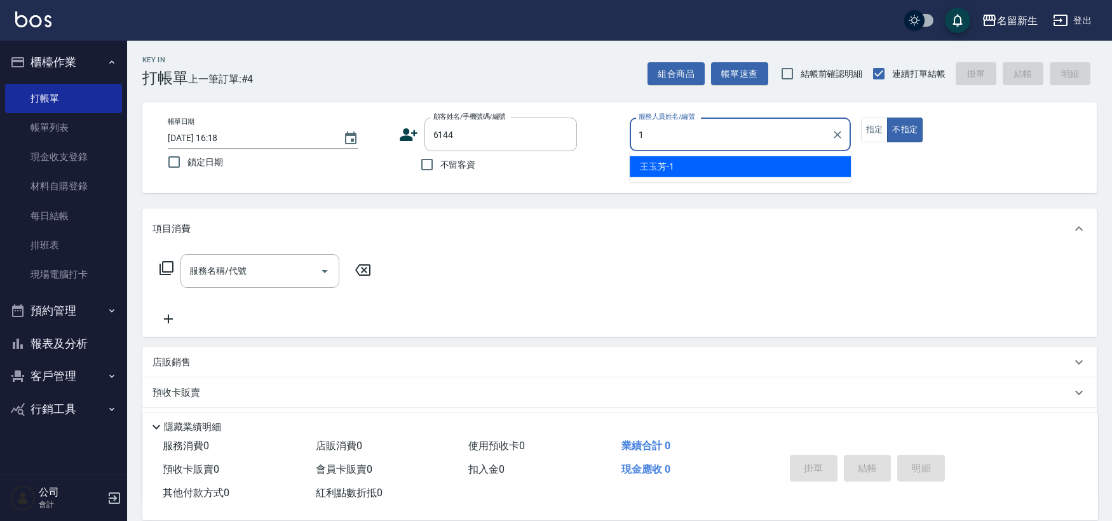
type input "[PERSON_NAME]-1"
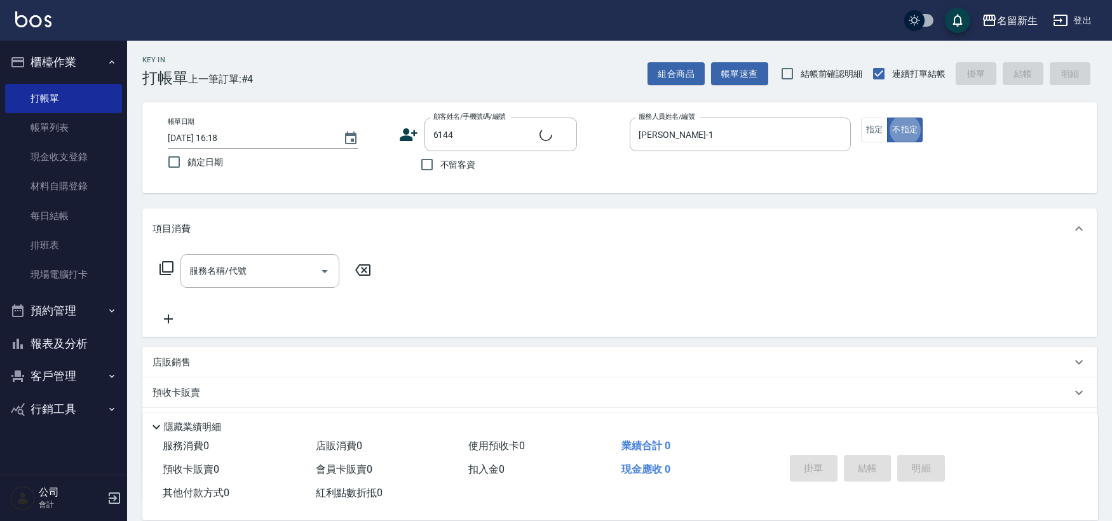
type input "[PERSON_NAME]/0910693181/6144"
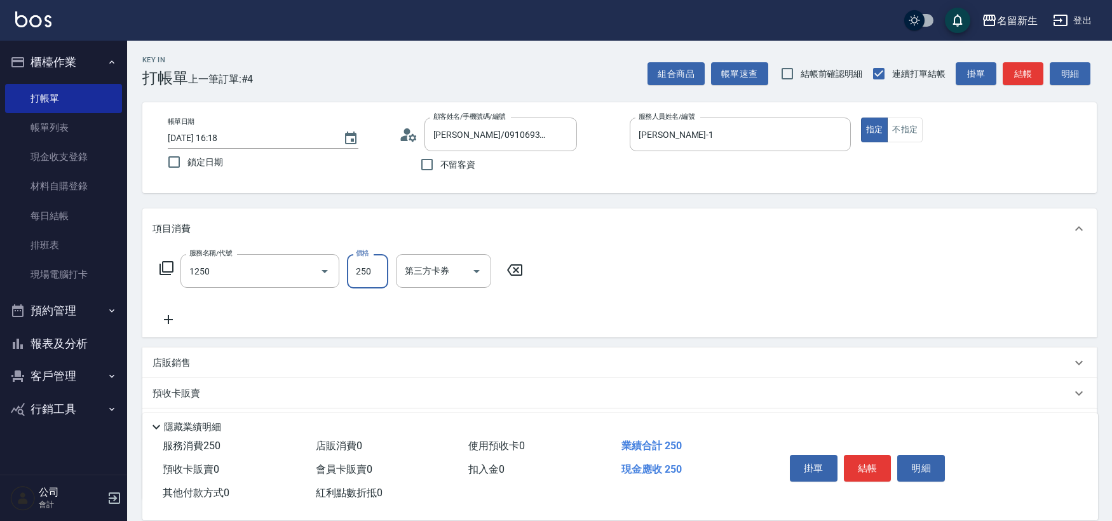
type input "洗髮250(1250)"
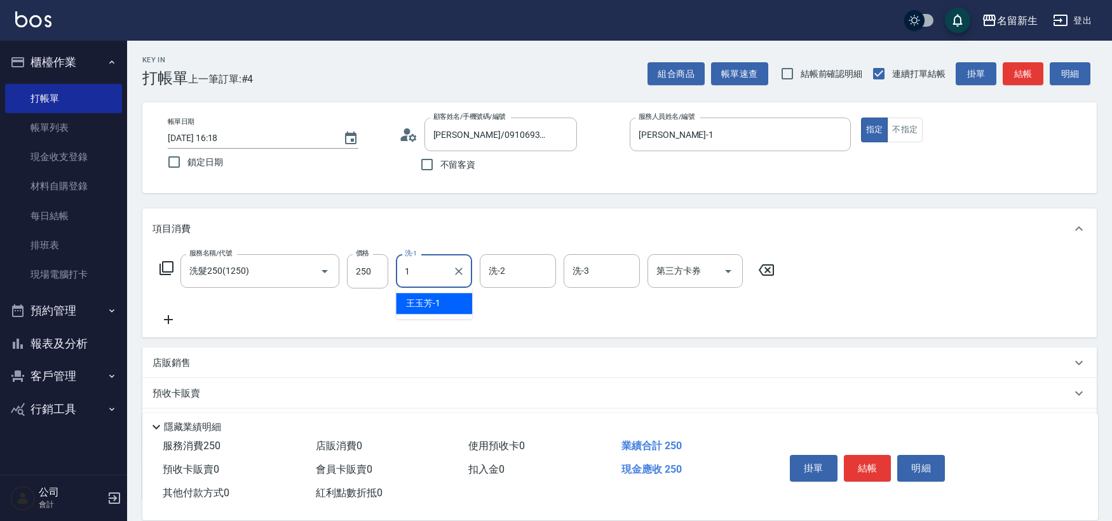
type input "[PERSON_NAME]-1"
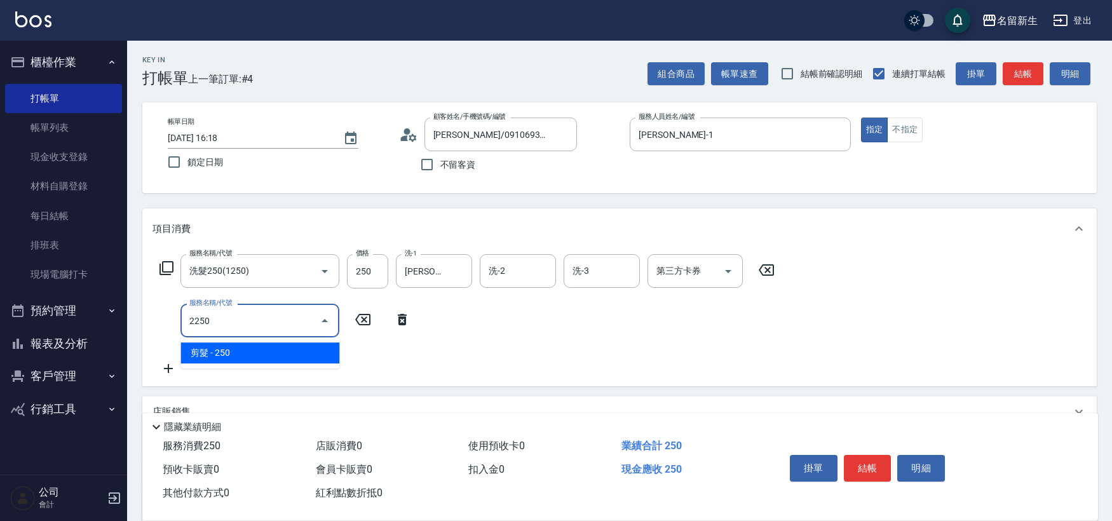
type input "剪髮(2250)"
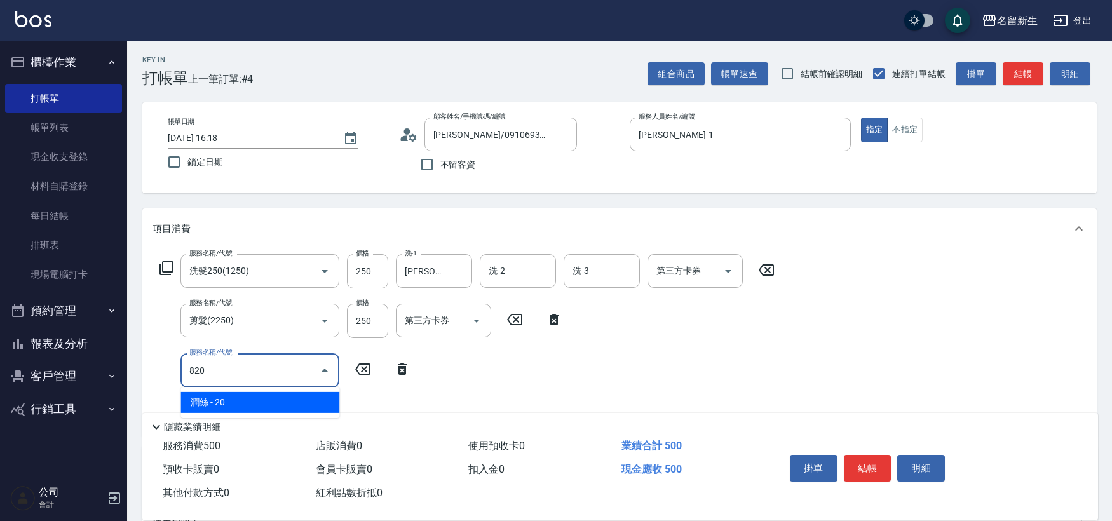
type input "潤絲(820)"
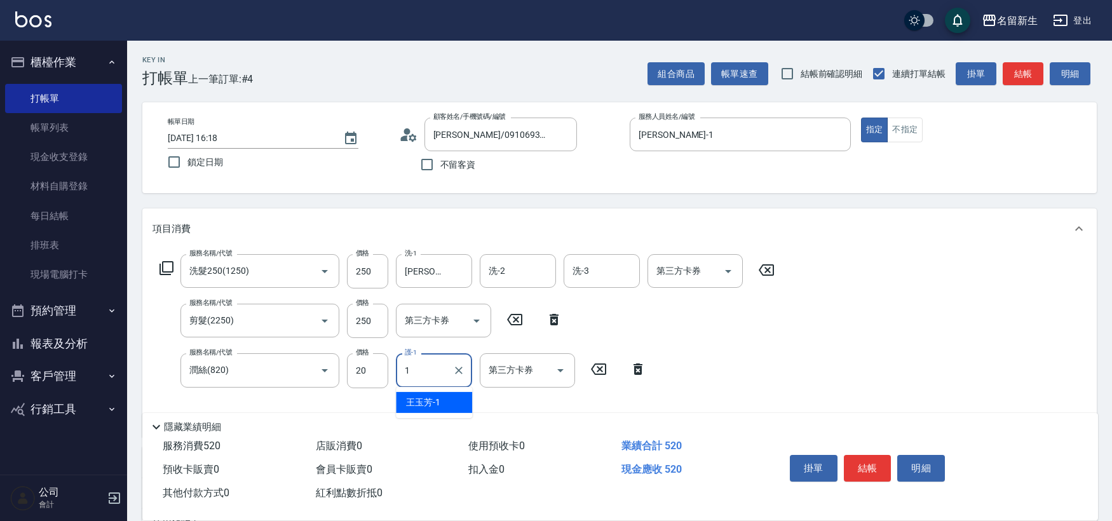
type input "[PERSON_NAME]-1"
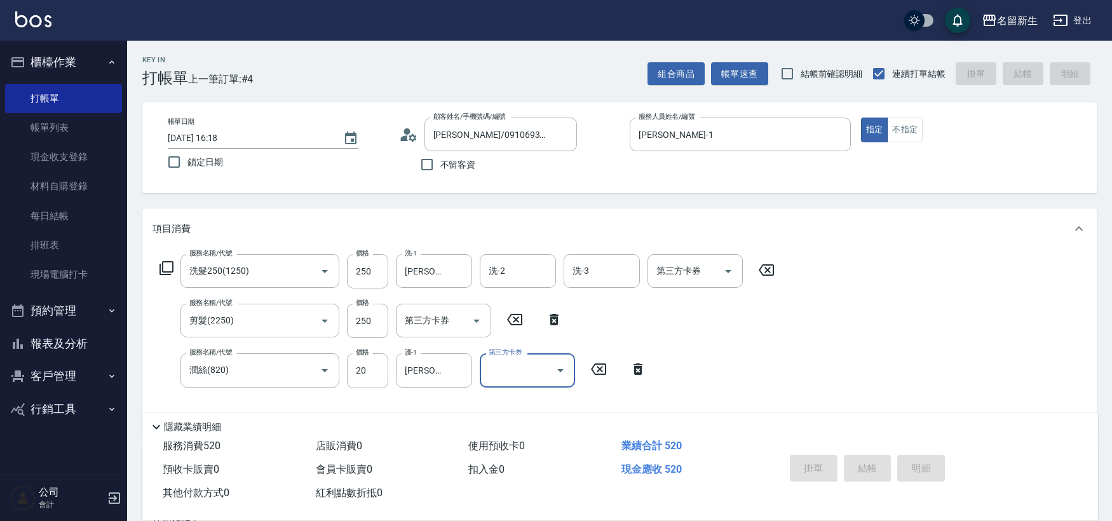
type input "[DATE] 16:19"
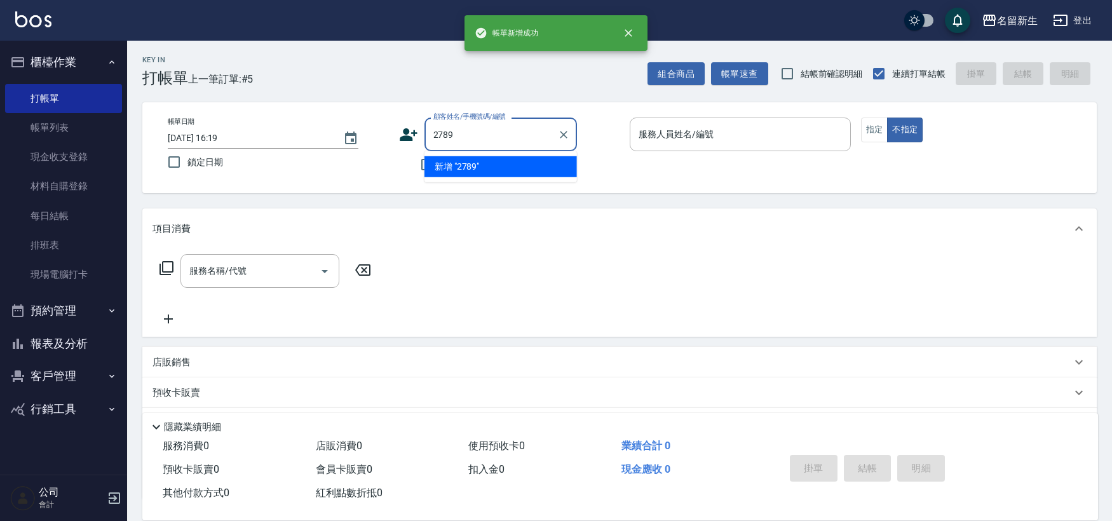
type input "2789"
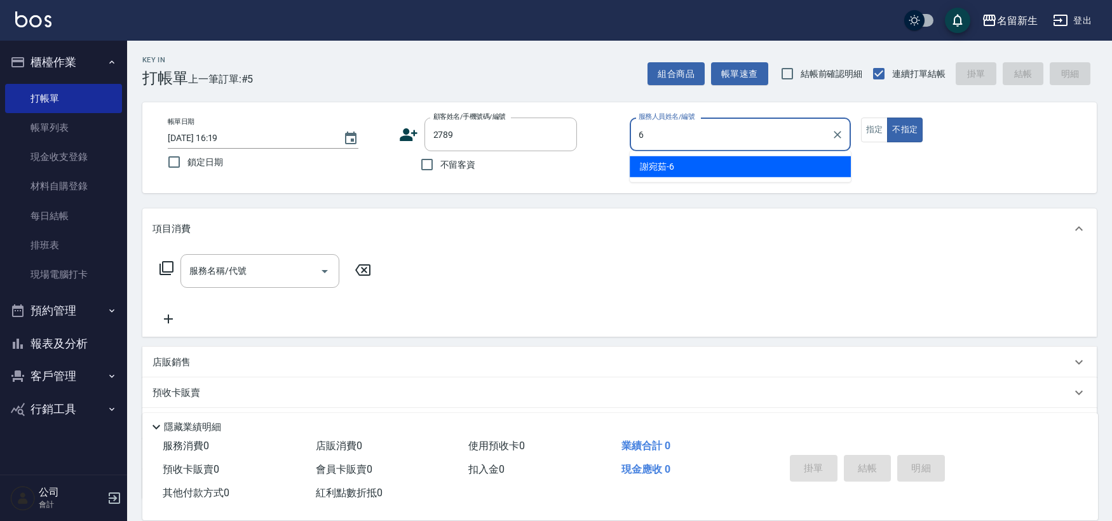
type input "[PERSON_NAME]-6"
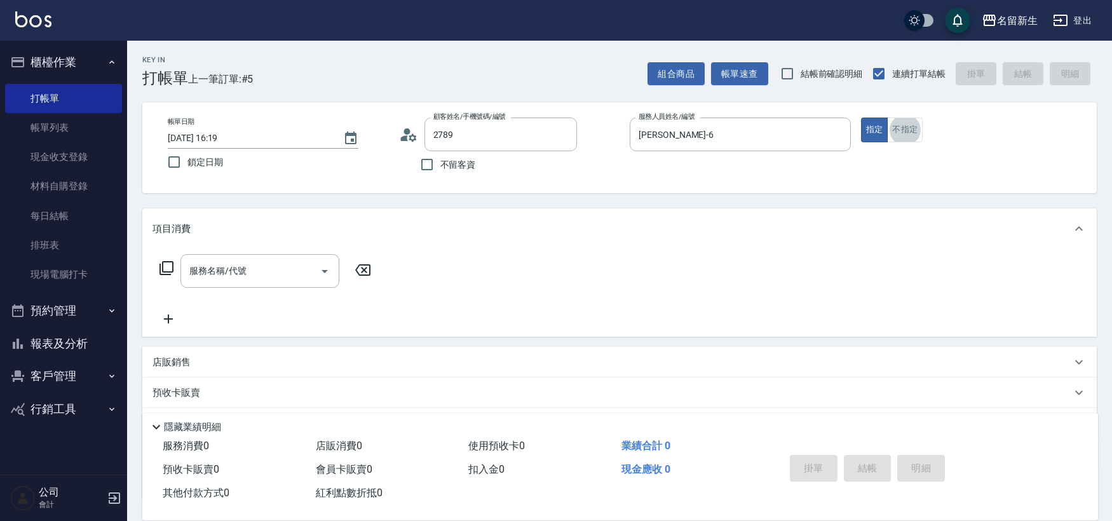
type input "[PERSON_NAME]/0922122067/2789"
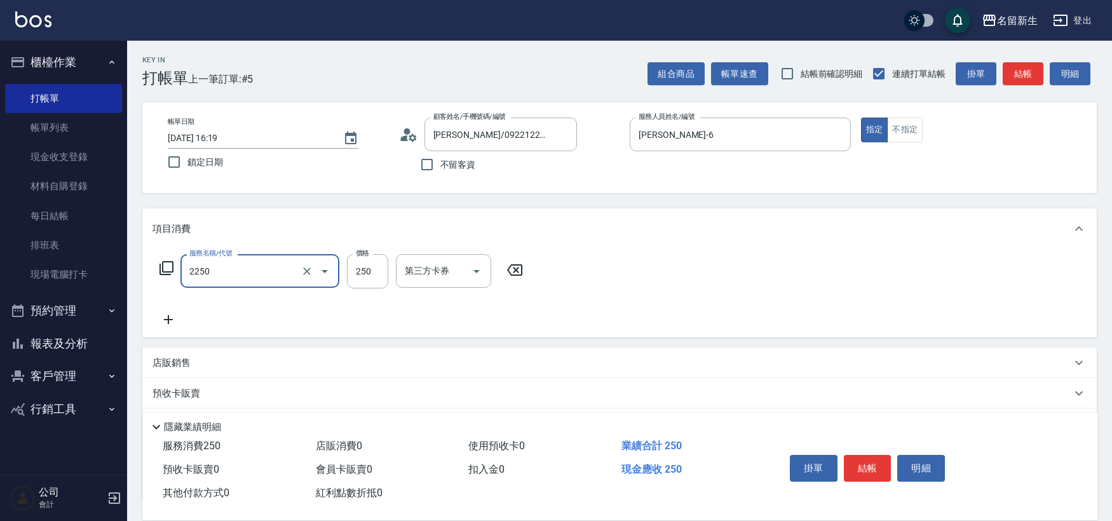
type input "剪髮(2250)"
type input "300"
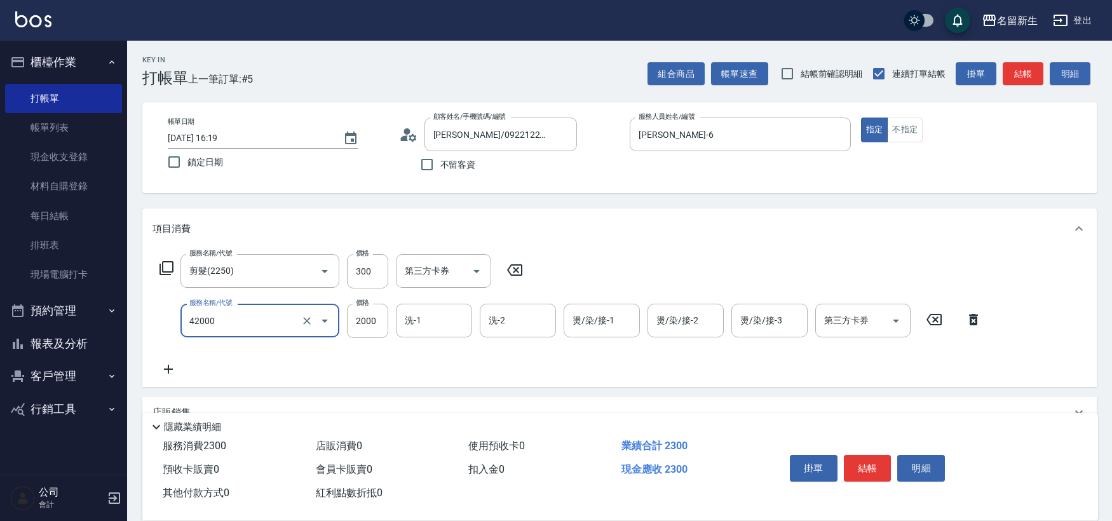
type input "2000以上染髮(42000)"
type input "2200"
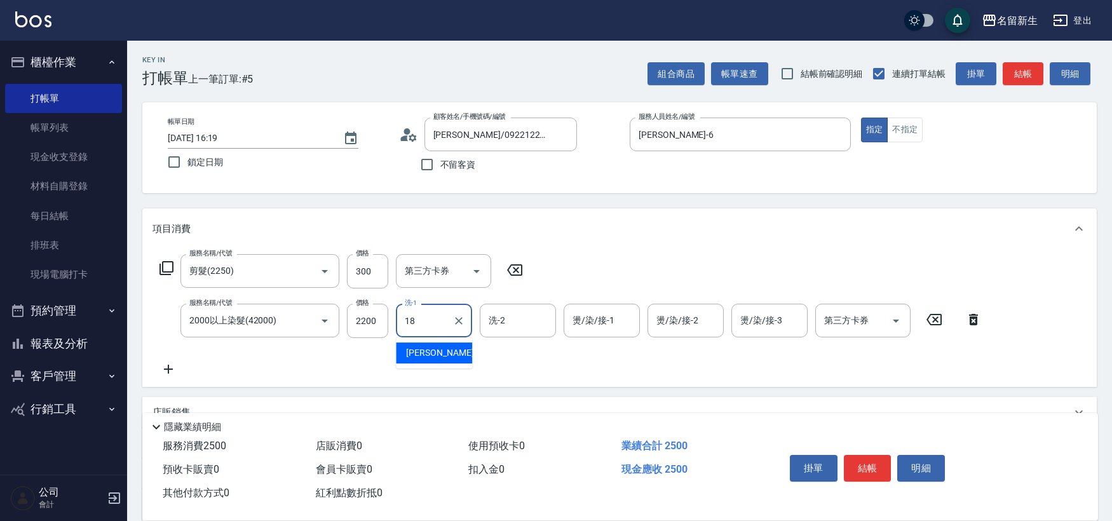
type input "[PERSON_NAME]-18"
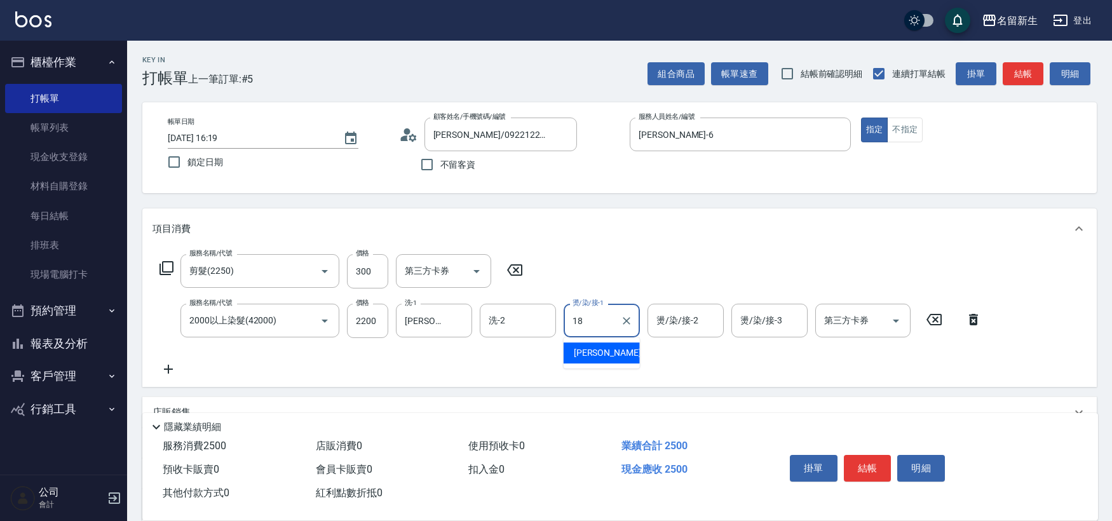
type input "[PERSON_NAME]-18"
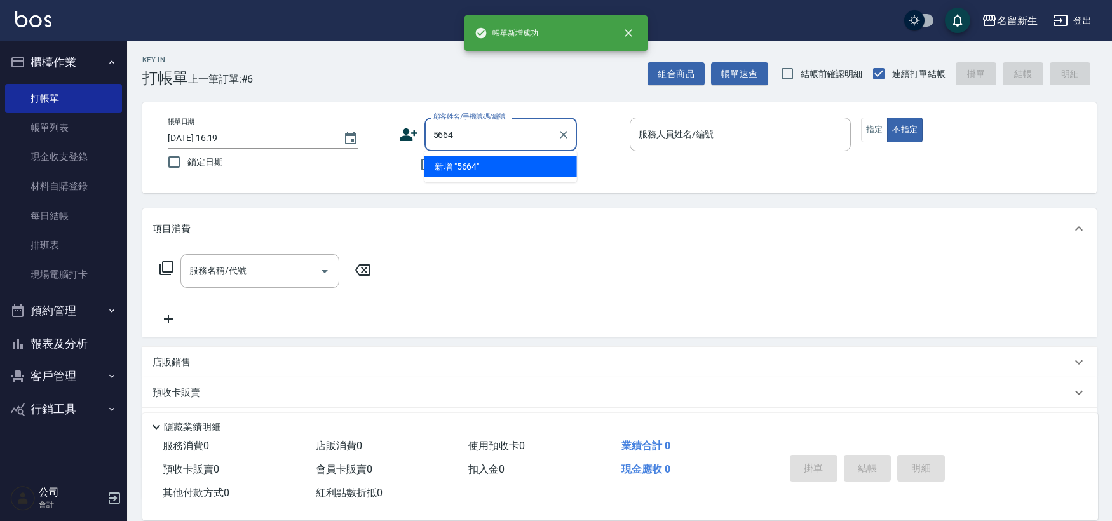
type input "5664"
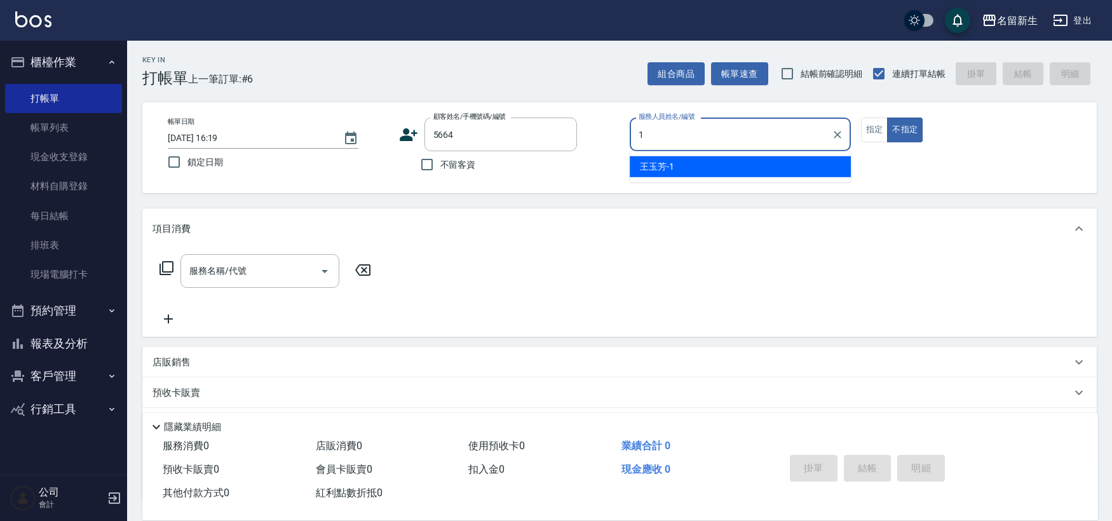
type input "[PERSON_NAME]-1"
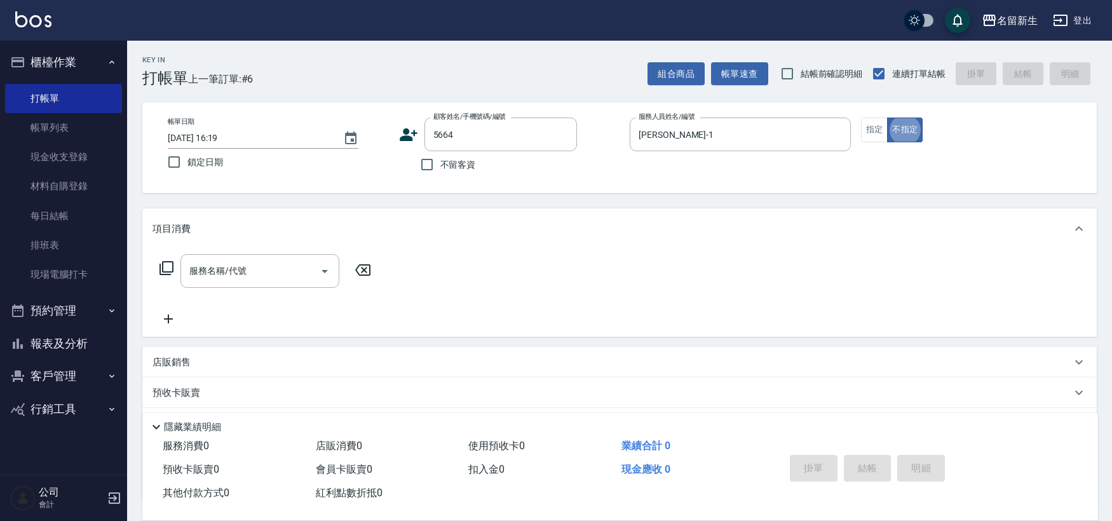
type input "[PERSON_NAME]/0905356391/5664"
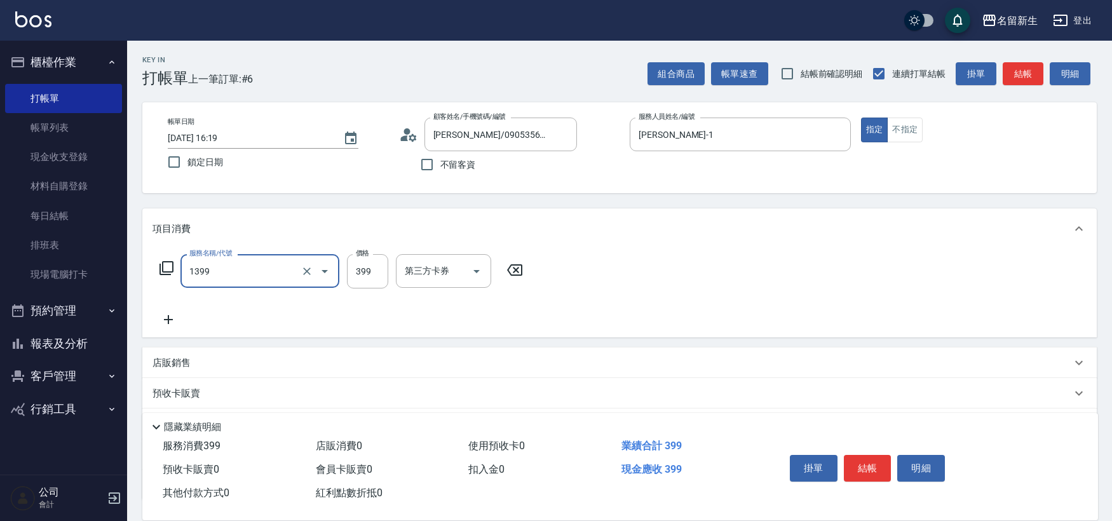
type input "健康洗髮(1399)"
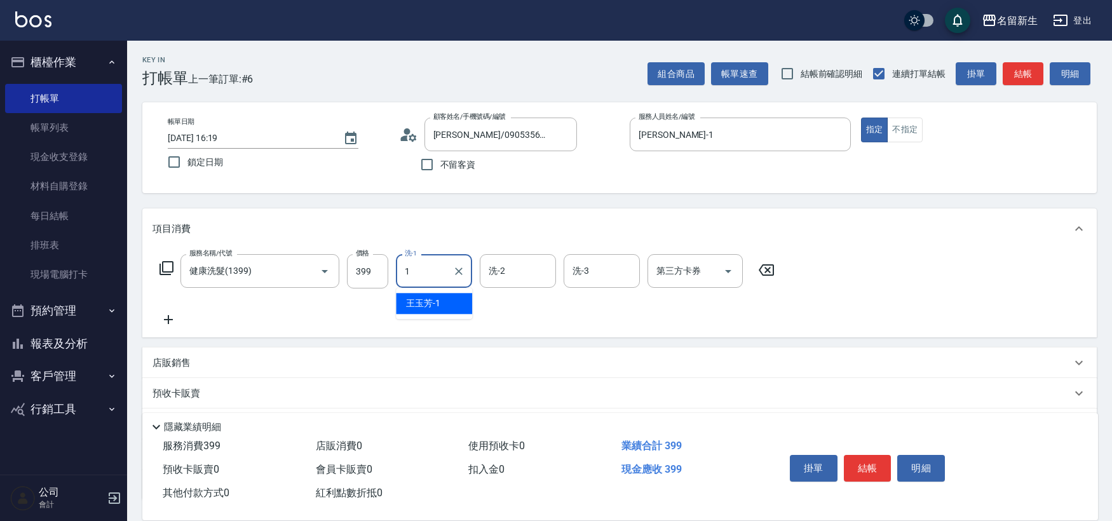
type input "[PERSON_NAME]-1"
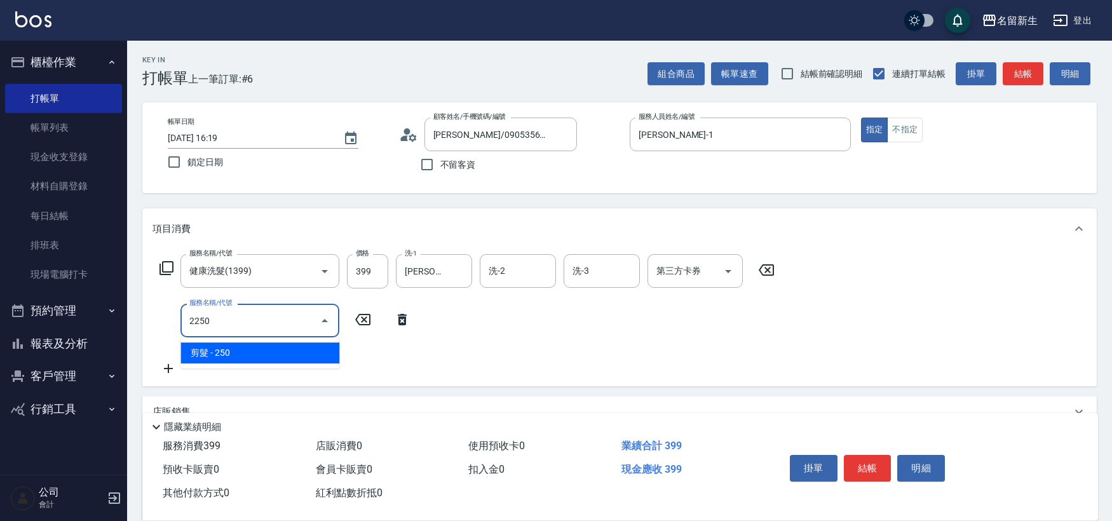
type input "剪髮(2250)"
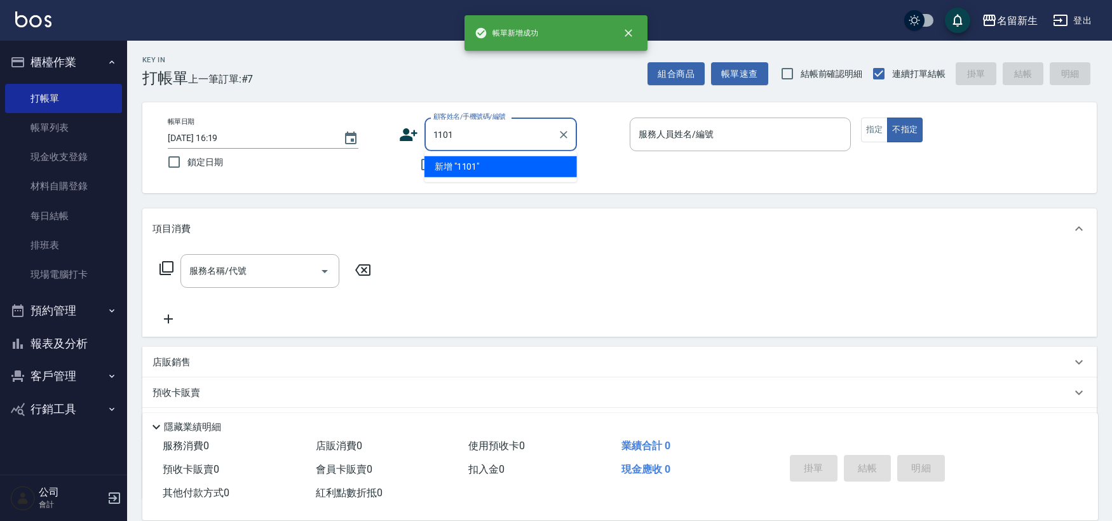
type input "1101"
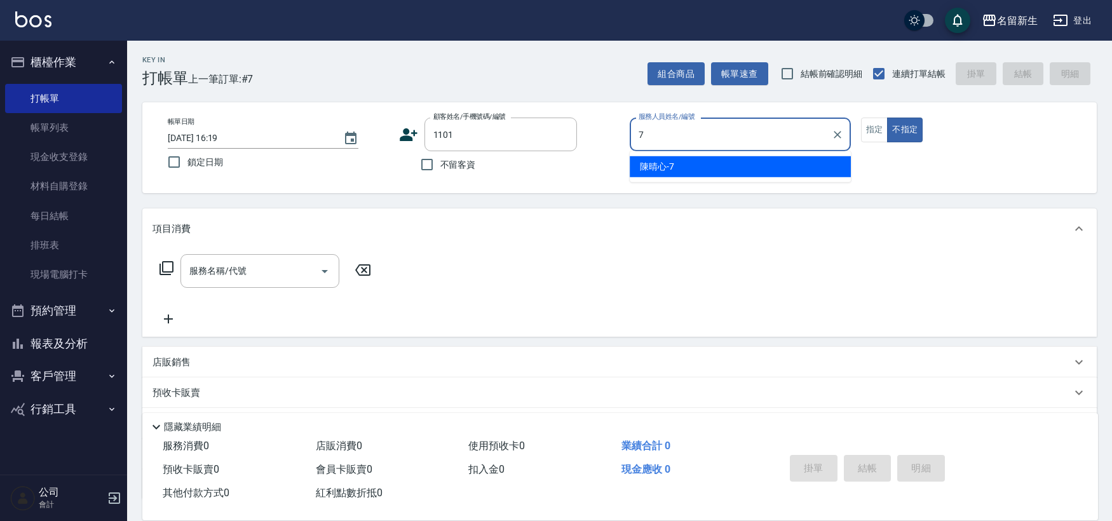
type input "[PERSON_NAME]-7"
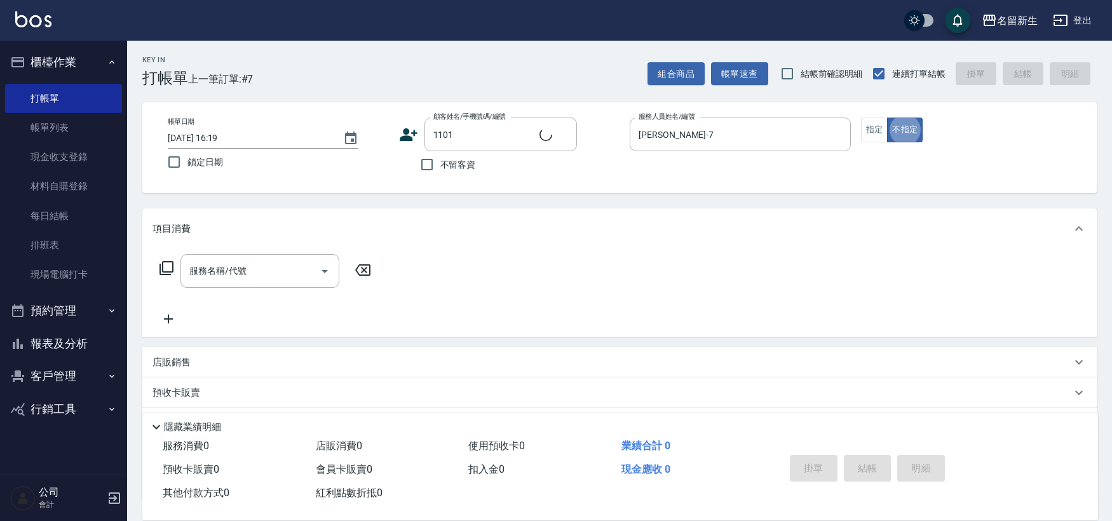
type input "[PERSON_NAME]/0930048590/1101"
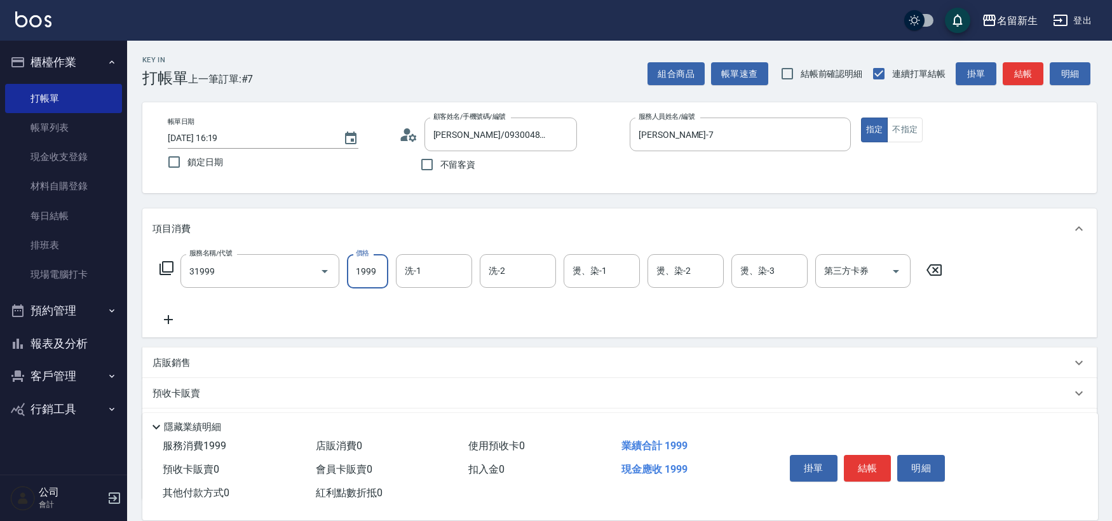
type input "1999以下燙髮(31999)"
type input "1500"
type input "[PERSON_NAME]-7"
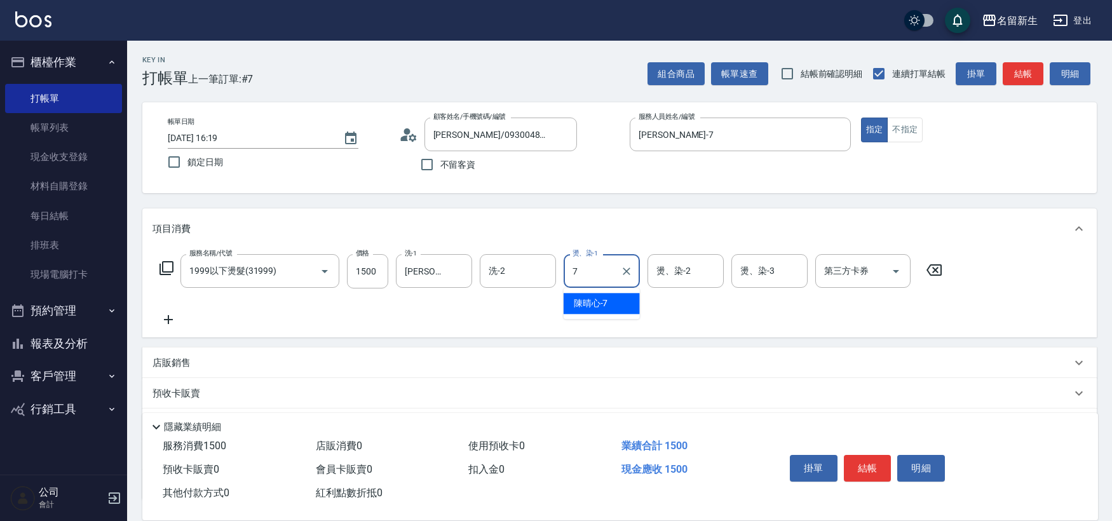
type input "[PERSON_NAME]-7"
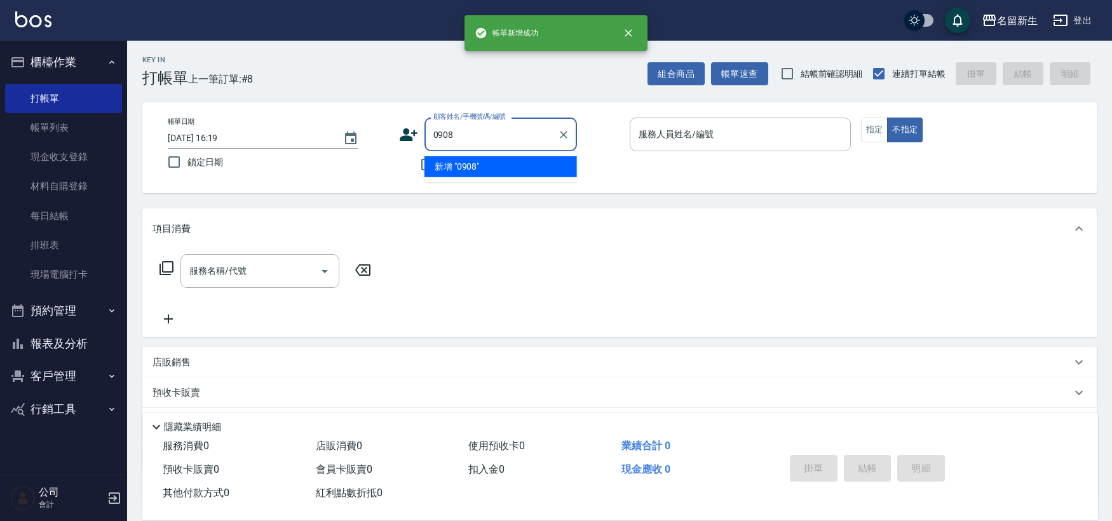
type input "0908"
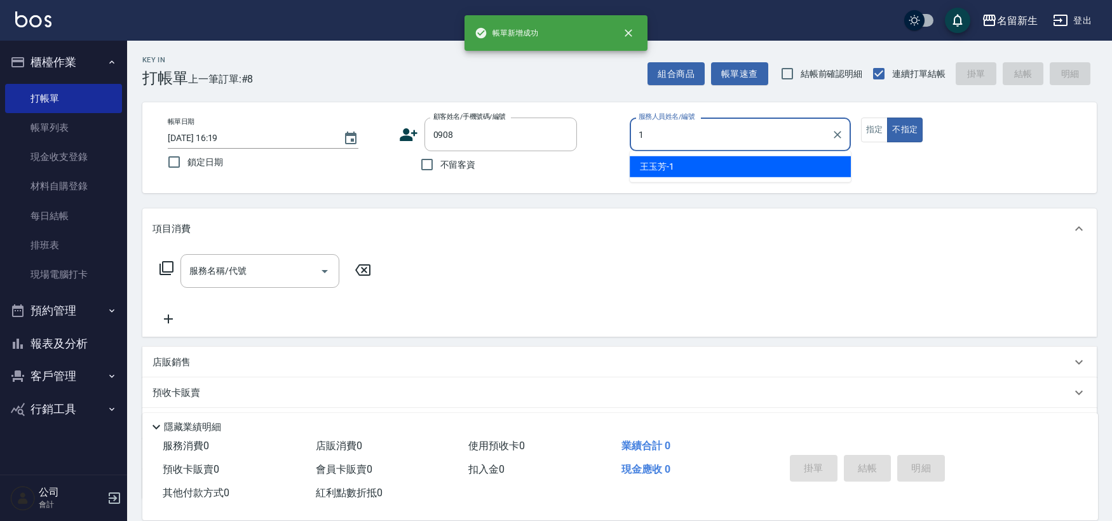
type input "[PERSON_NAME]-1"
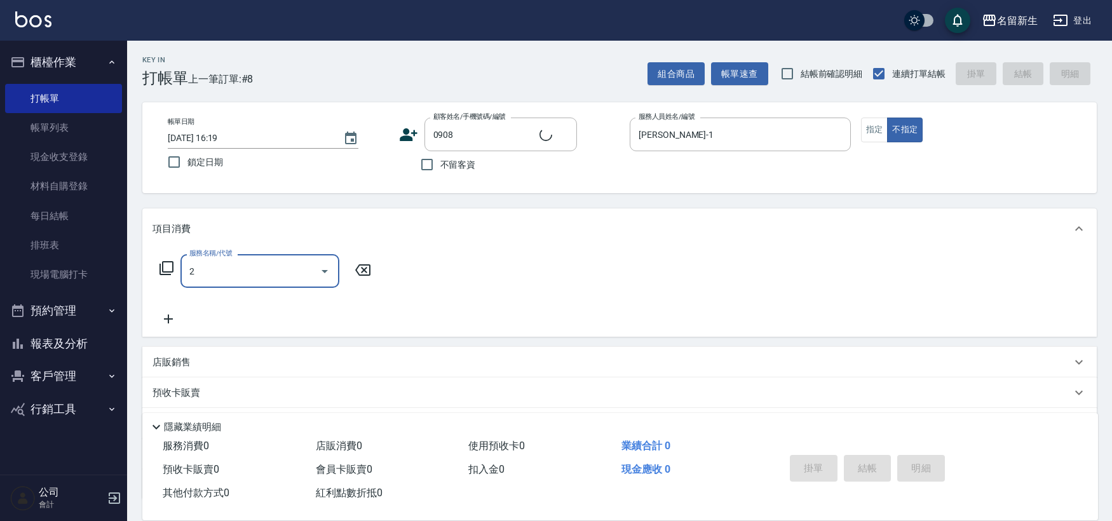
type input "21"
type input "[PERSON_NAME]/0932246271/0908"
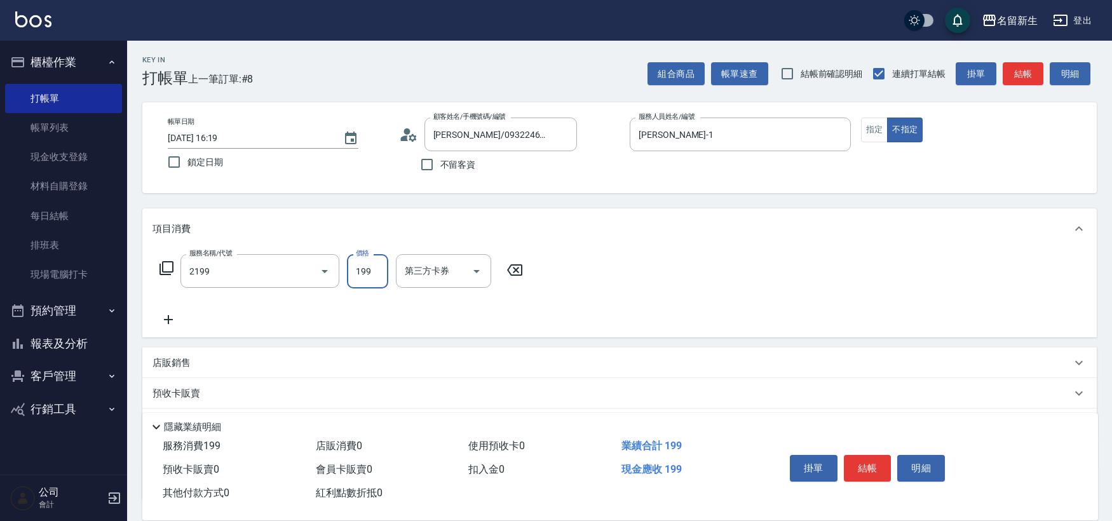
type input "不指定剪髮活動(2199)"
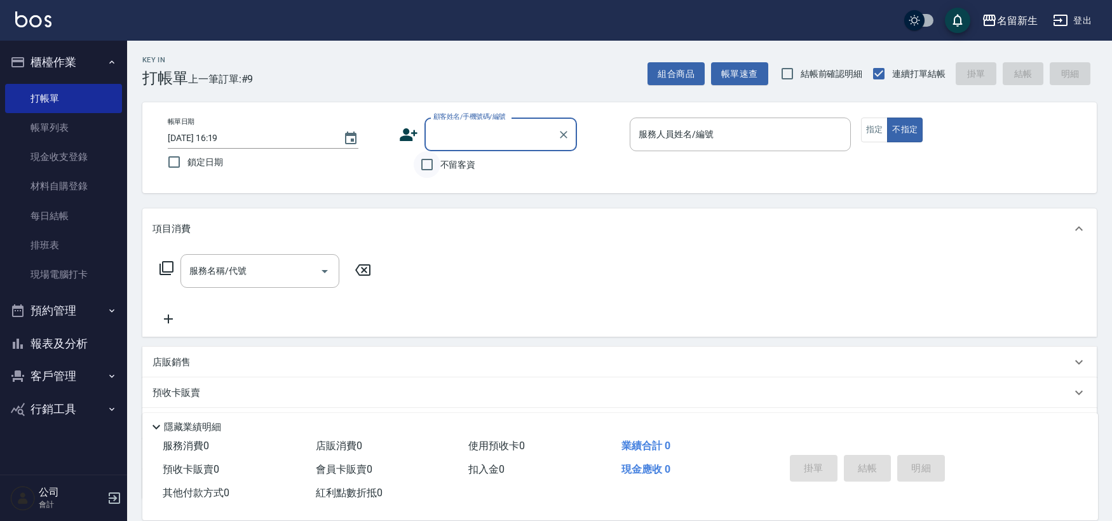
click at [429, 166] on input "不留客資" at bounding box center [427, 164] width 27 height 27
checkbox input "true"
type input "[PERSON_NAME]/0908199670/"
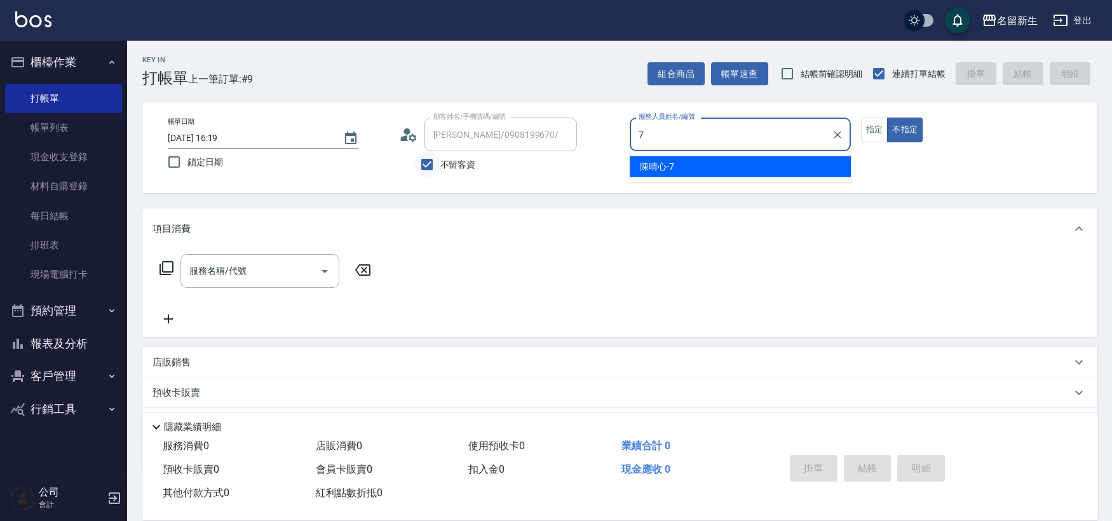
type input "[PERSON_NAME]-7"
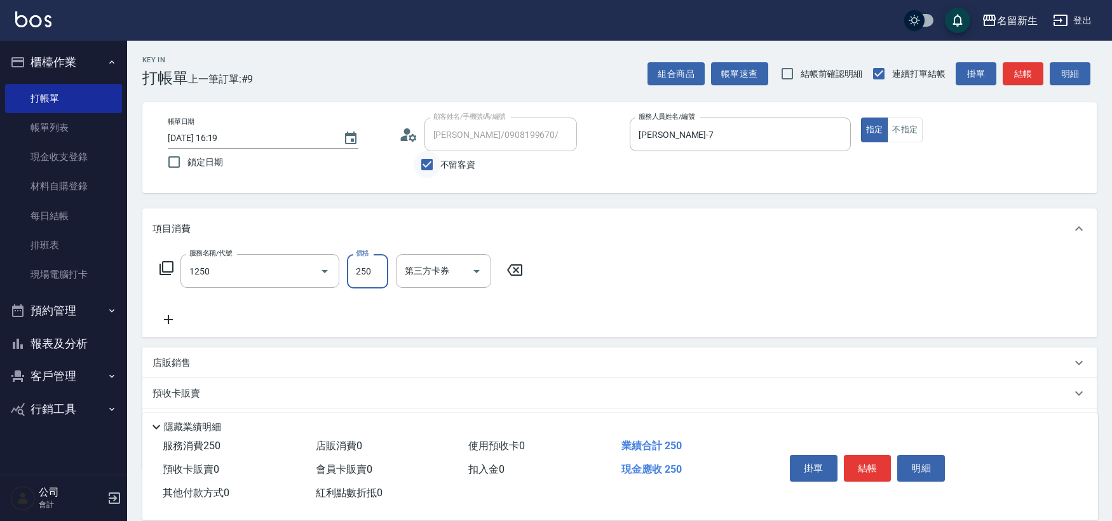
type input "洗髮250(1250)"
type input "[PERSON_NAME]-7"
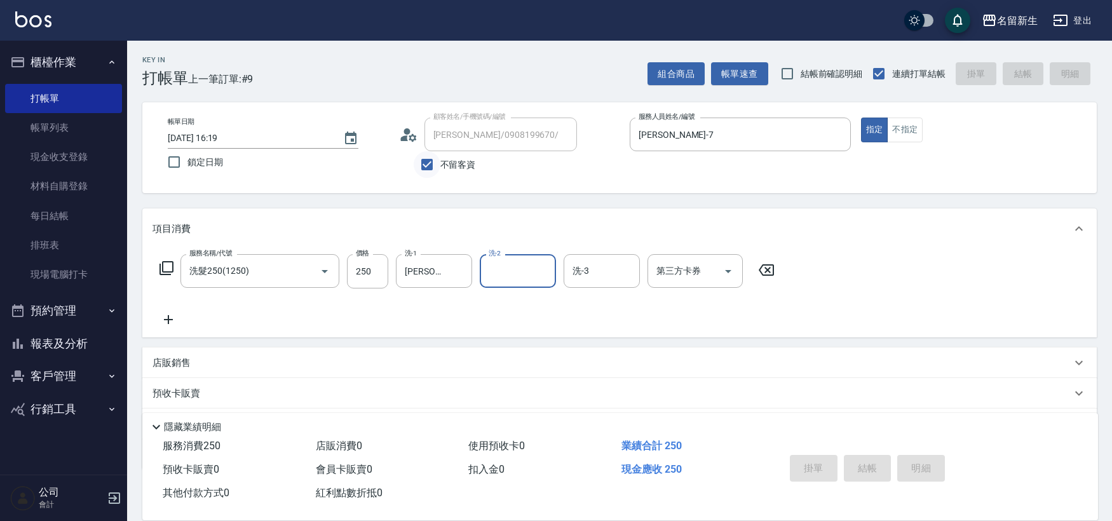
type input "[DATE] 16:20"
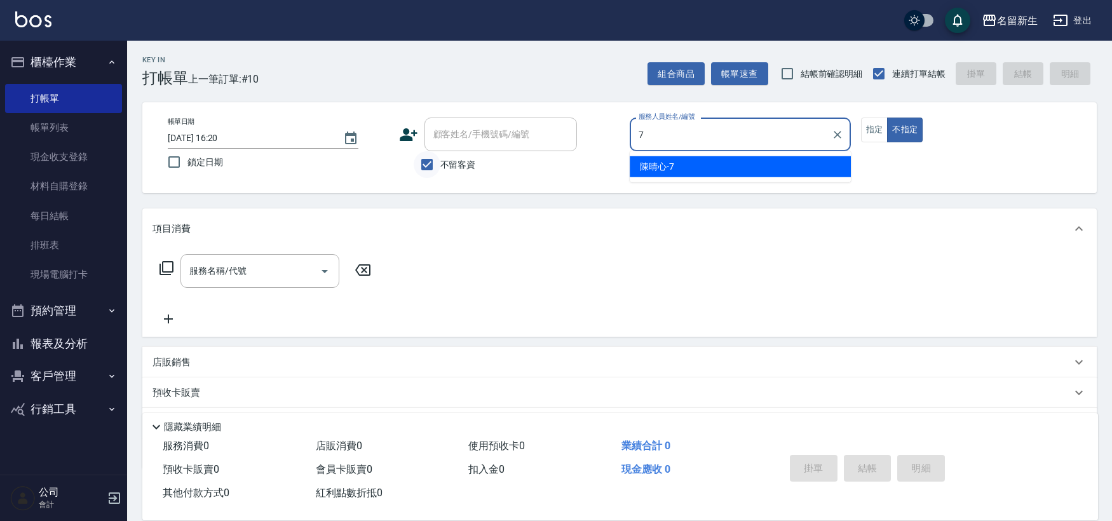
type input "[PERSON_NAME]-7"
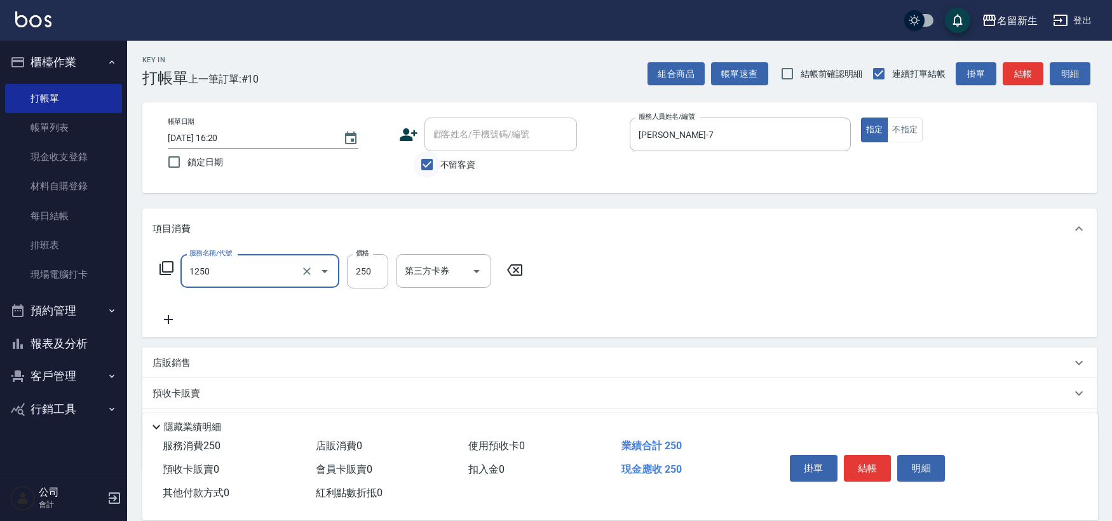
type input "洗髮250(1250)"
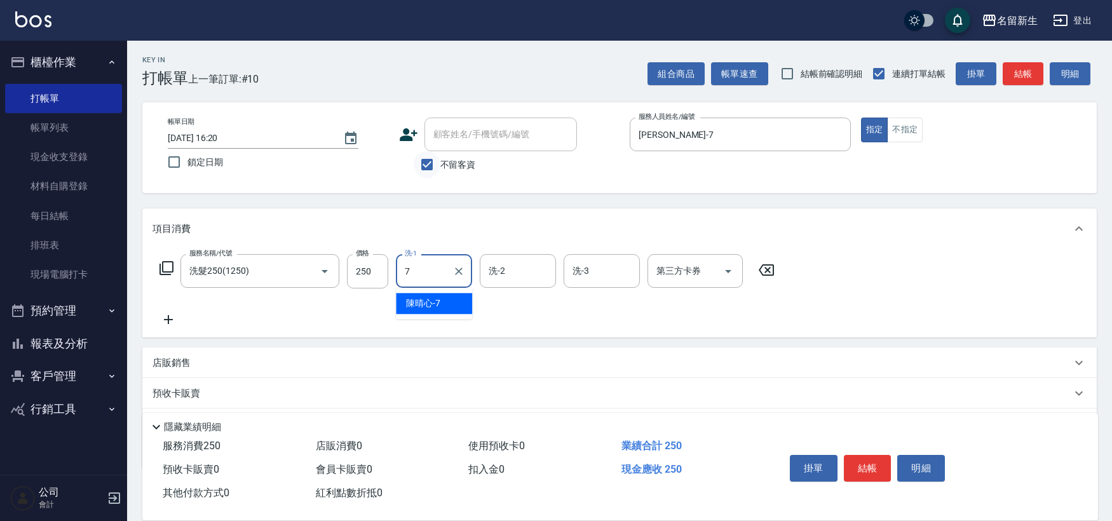
type input "[PERSON_NAME]-7"
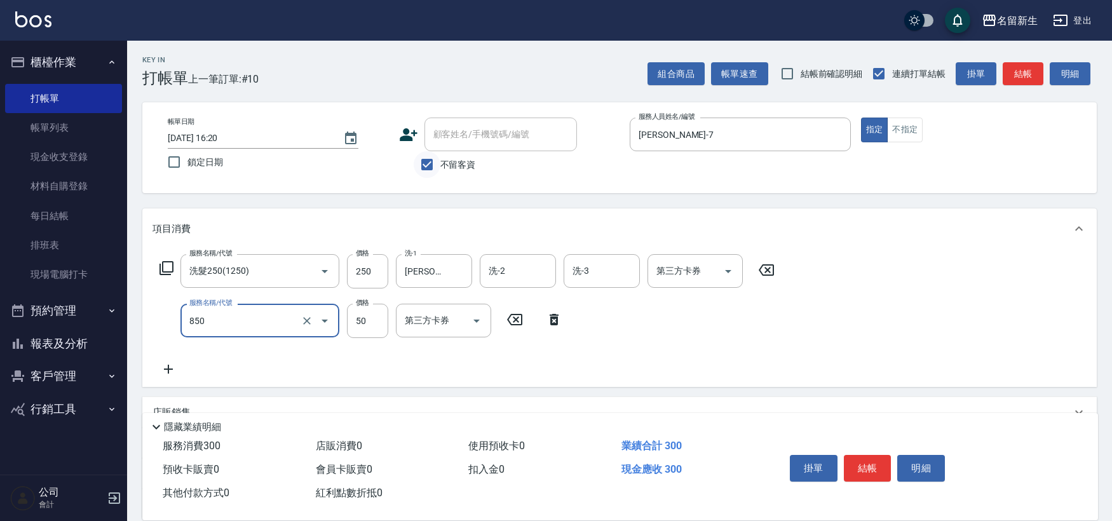
type input "吹捲(850)"
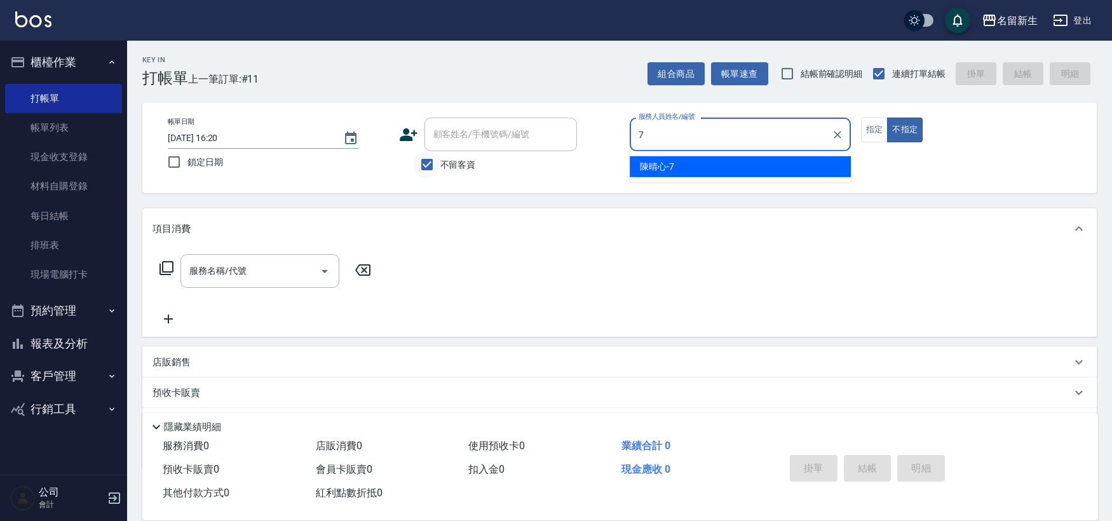
type input "[PERSON_NAME]-7"
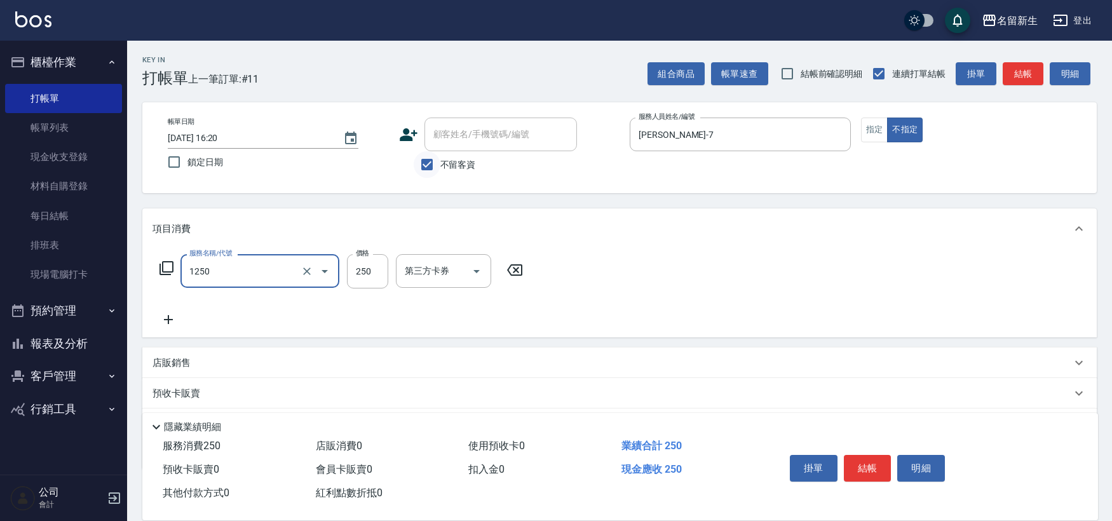
type input "洗髮250(1250)"
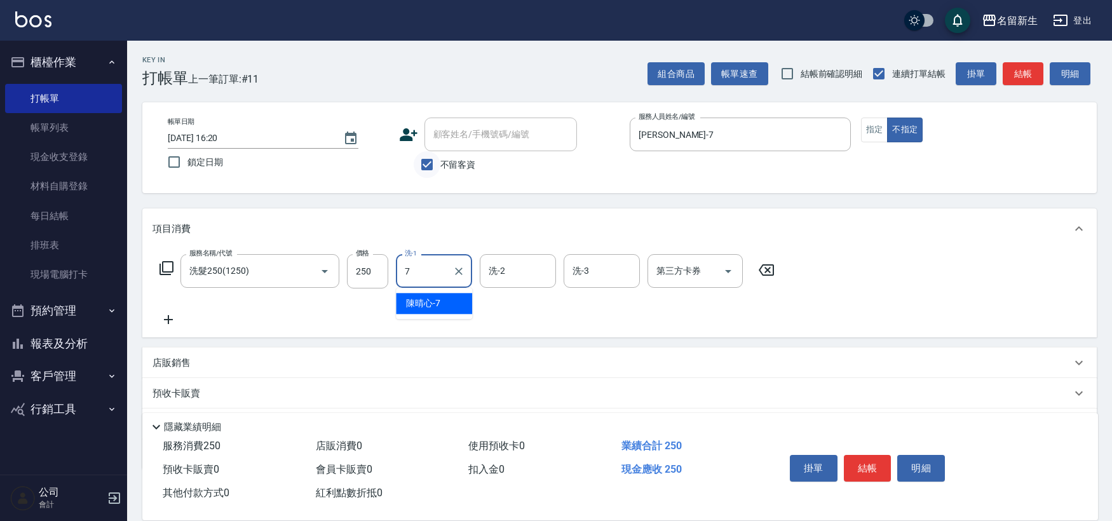
type input "[PERSON_NAME]-7"
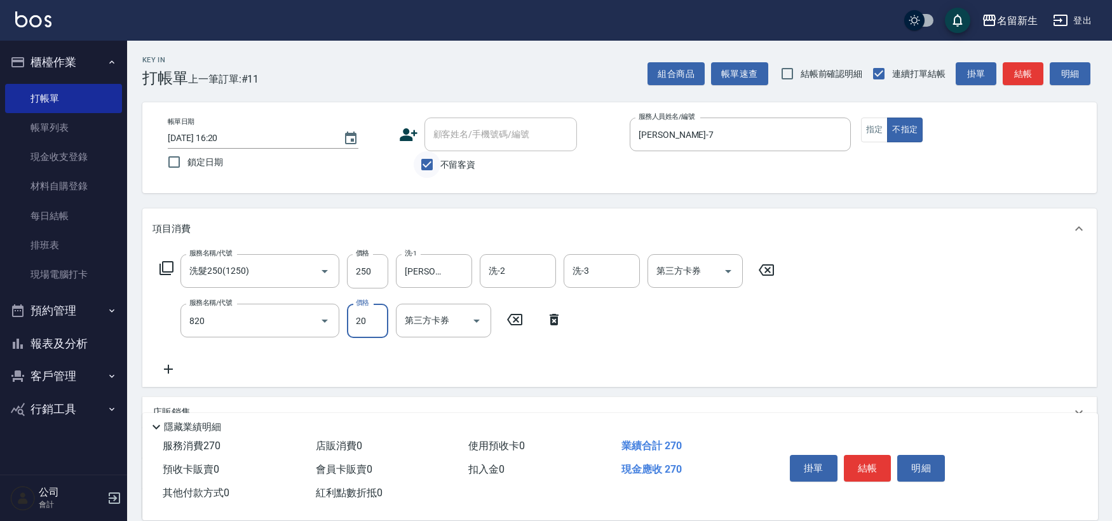
type input "潤絲(820)"
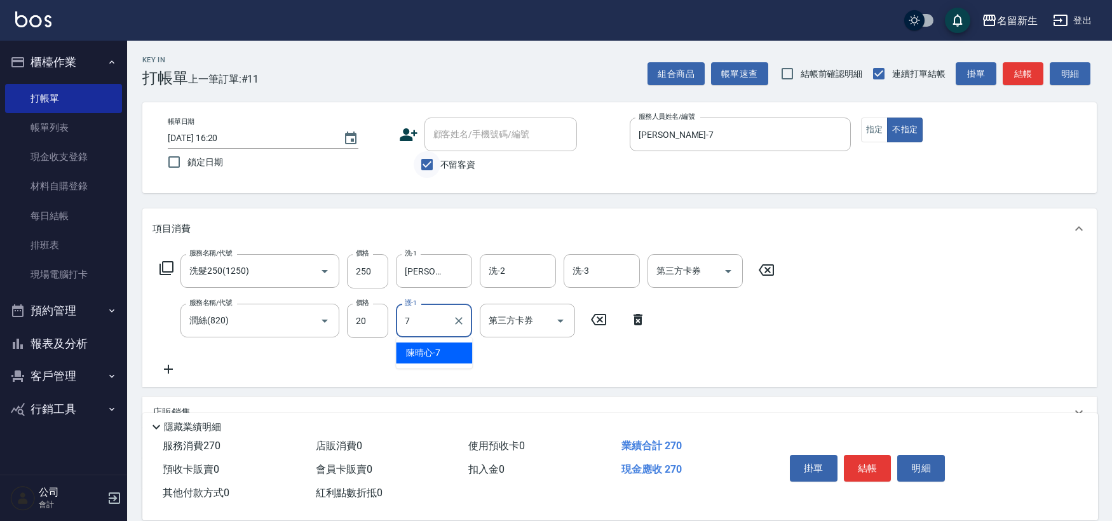
type input "[PERSON_NAME]-7"
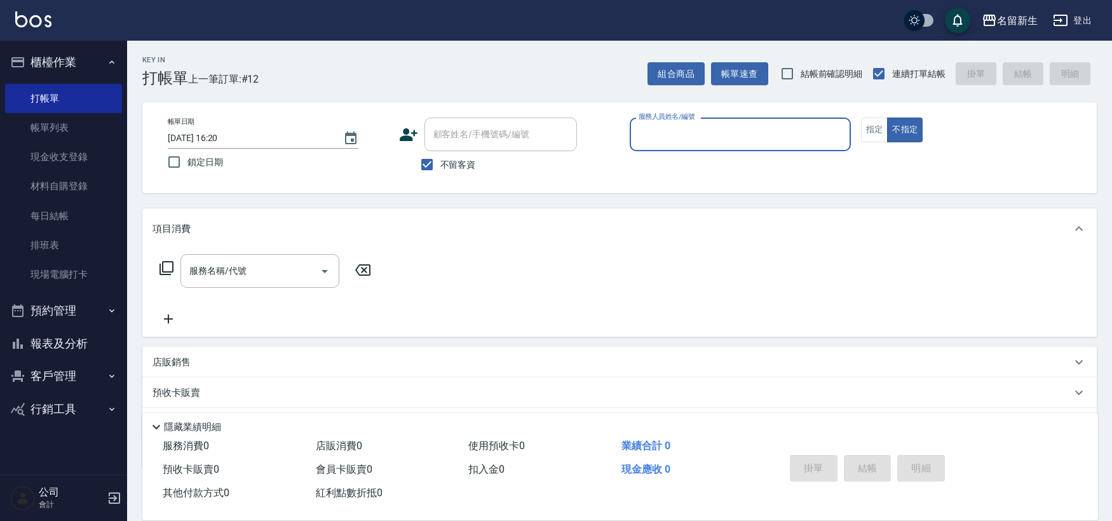
click at [56, 373] on button "客戶管理" at bounding box center [63, 376] width 117 height 33
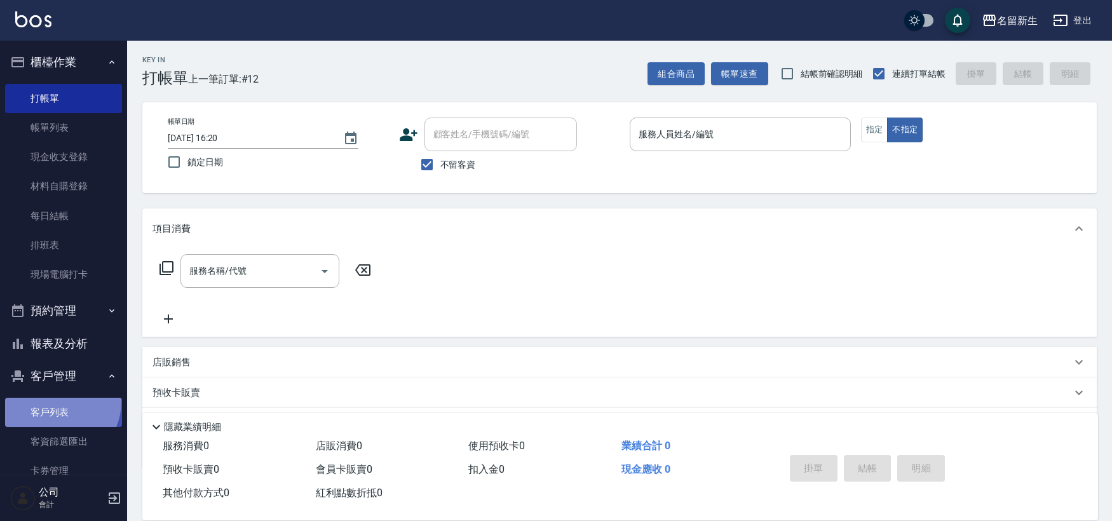
click at [58, 402] on link "客戶列表" at bounding box center [63, 412] width 117 height 29
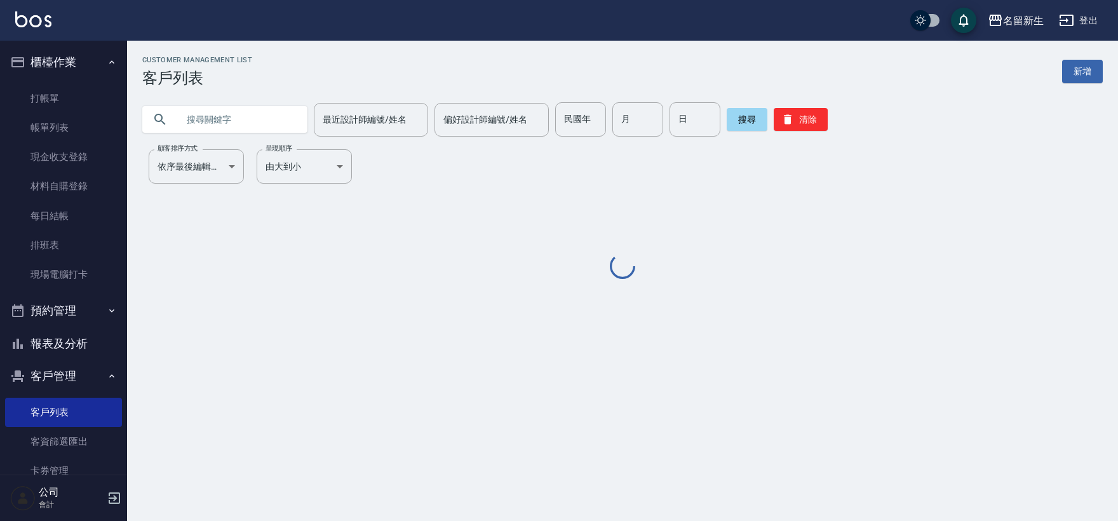
click at [574, 119] on div "民國年 民國年" at bounding box center [580, 119] width 51 height 34
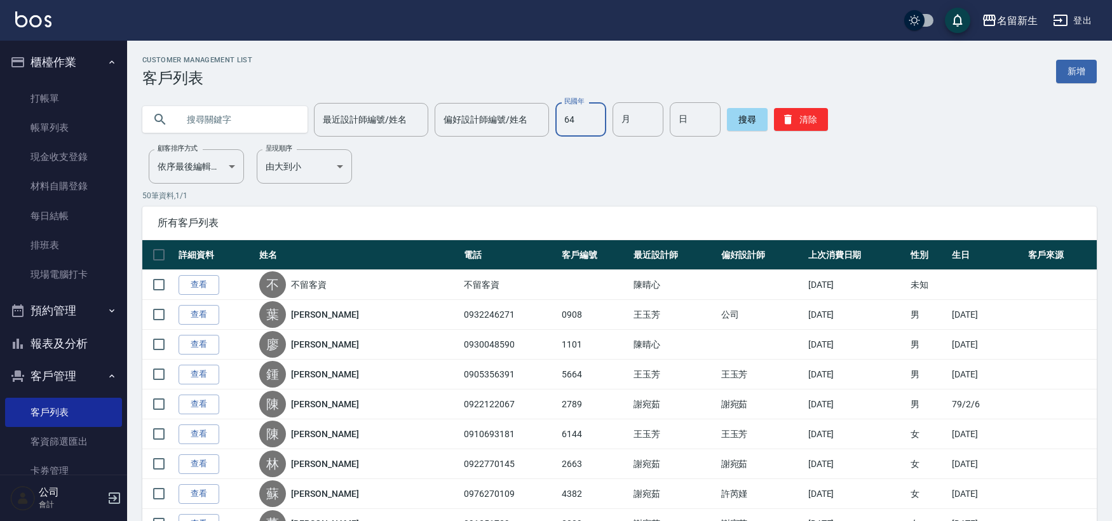
type input "64"
type input "08"
type input "30"
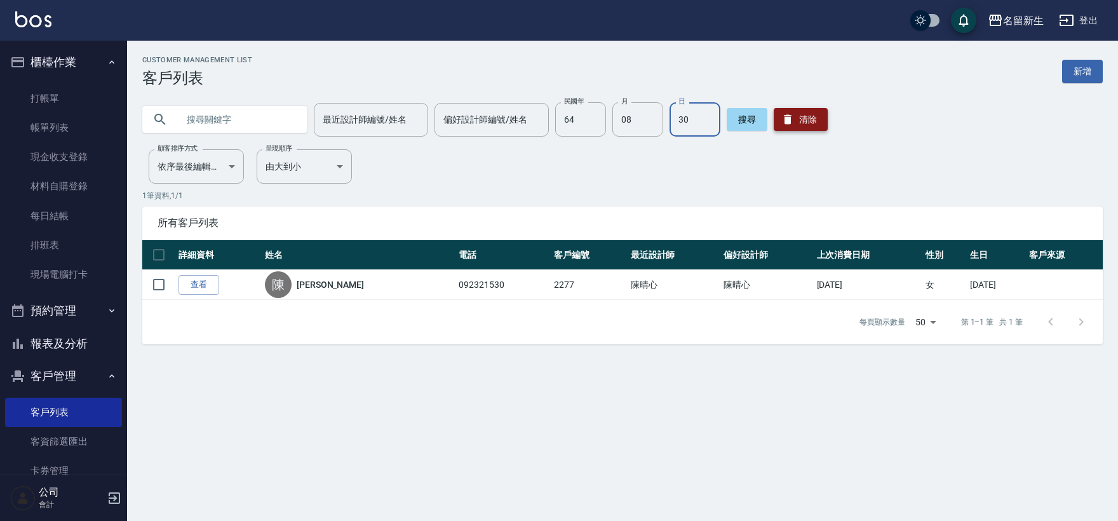
click at [809, 126] on button "清除" at bounding box center [801, 119] width 54 height 23
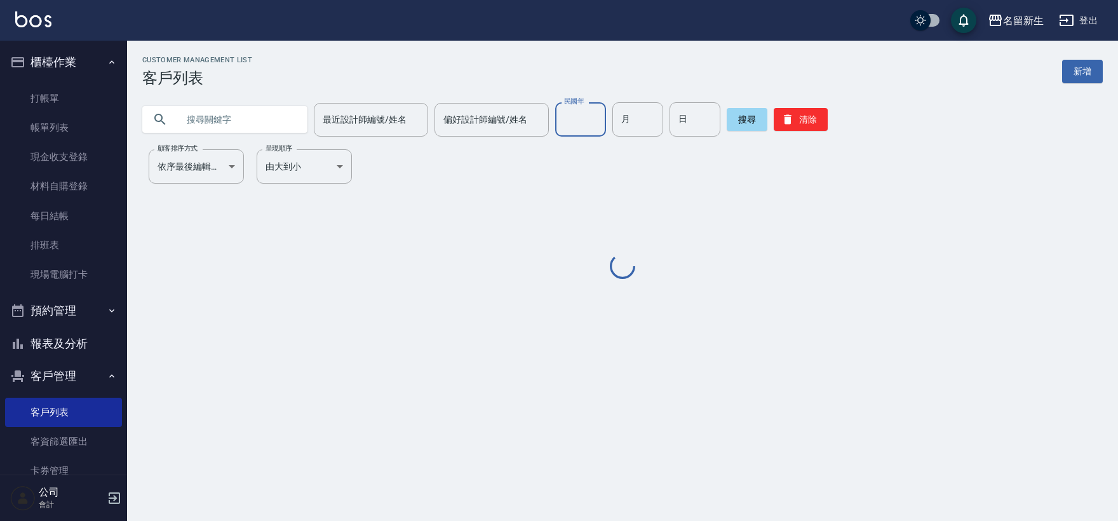
click at [563, 114] on input "民國年" at bounding box center [580, 119] width 51 height 34
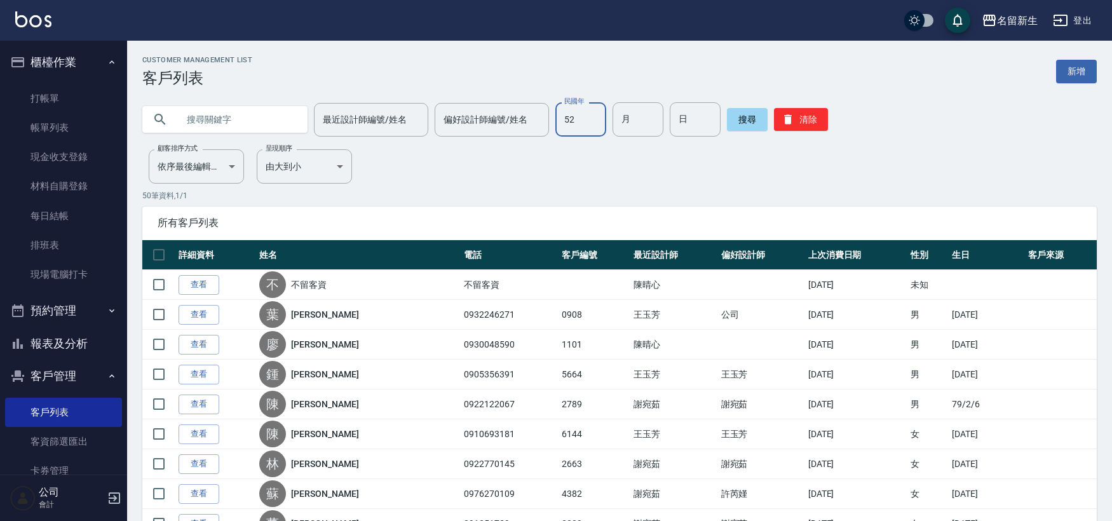
type input "52"
type input "10"
type input "09"
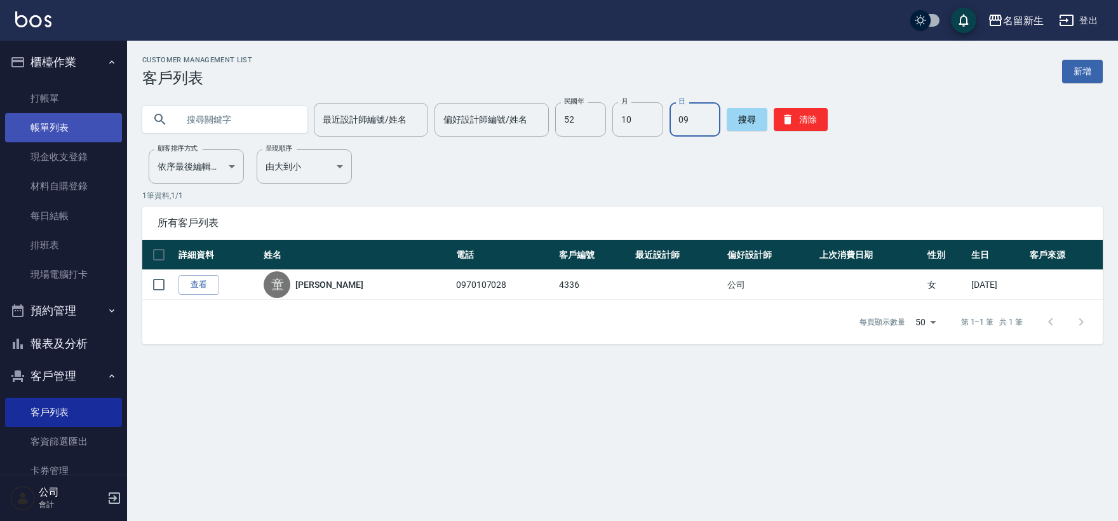
click at [52, 122] on link "帳單列表" at bounding box center [63, 127] width 117 height 29
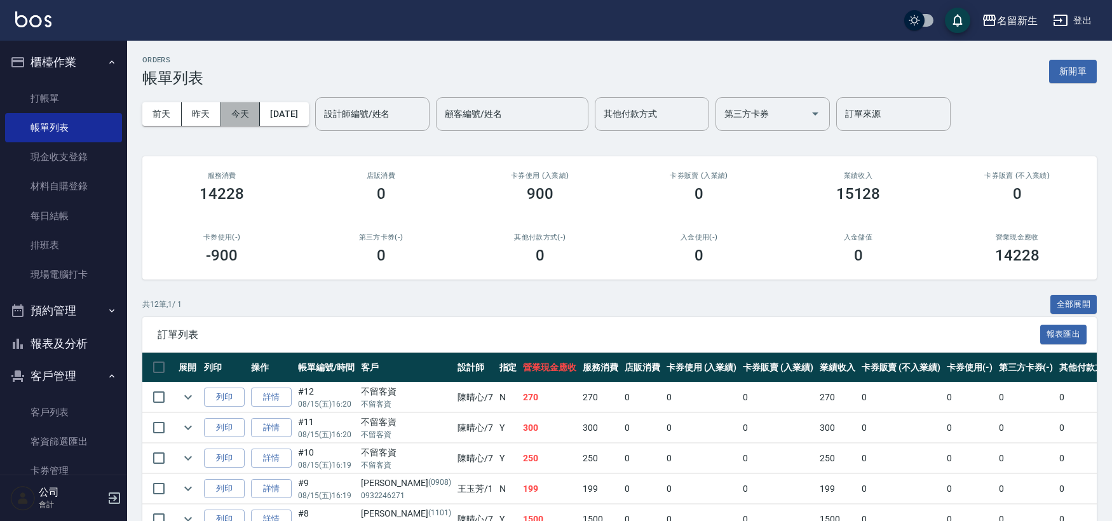
click at [239, 116] on button "今天" at bounding box center [240, 114] width 39 height 24
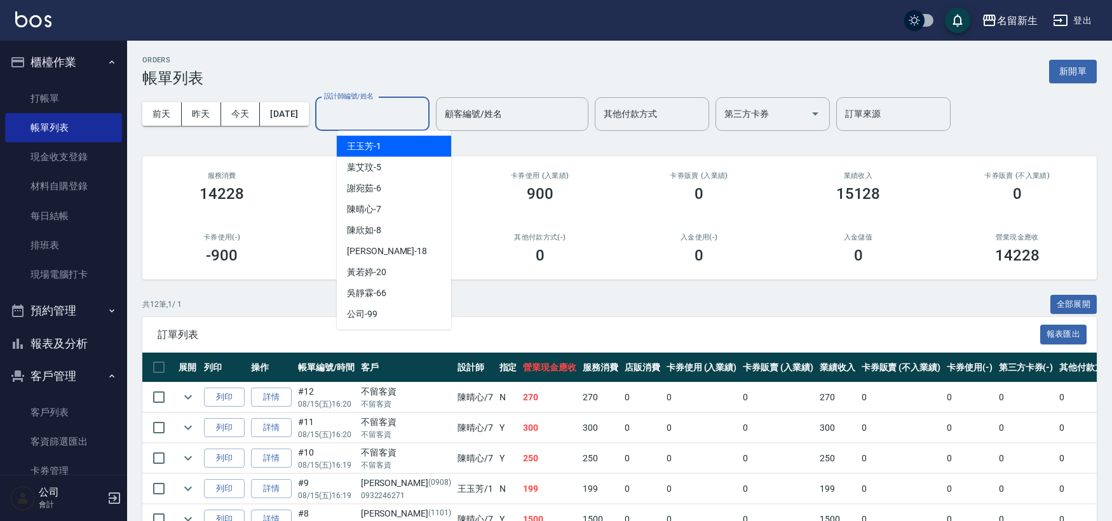
click at [399, 112] on input "設計師編號/姓名" at bounding box center [372, 114] width 103 height 22
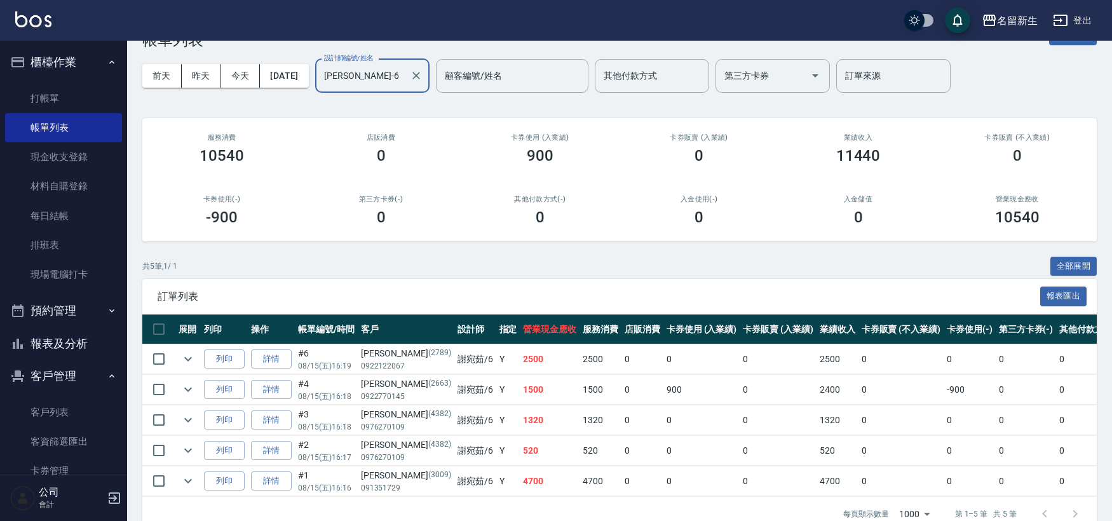
scroll to position [74, 0]
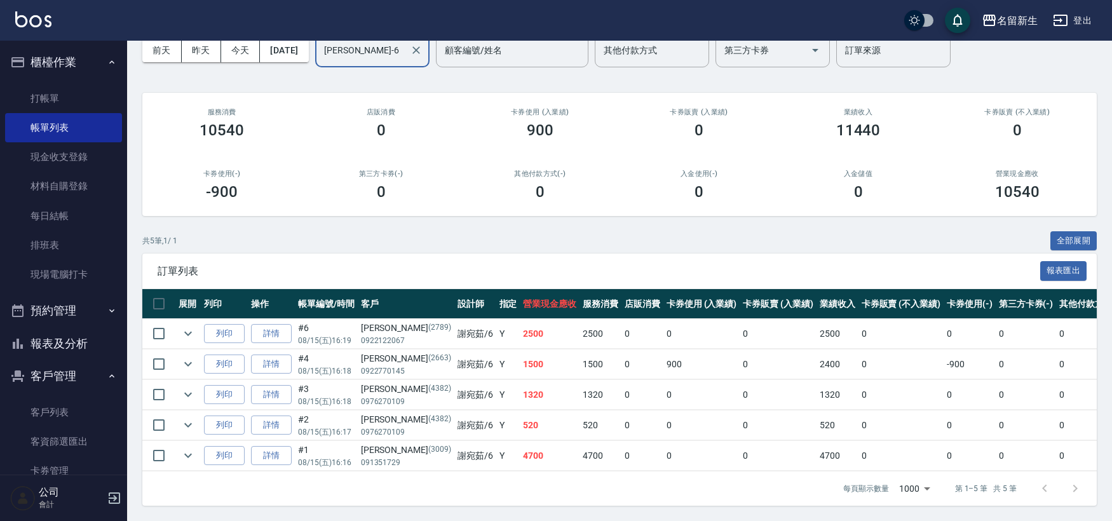
type input "[PERSON_NAME]-6"
click at [46, 65] on button "櫃檯作業" at bounding box center [63, 62] width 117 height 33
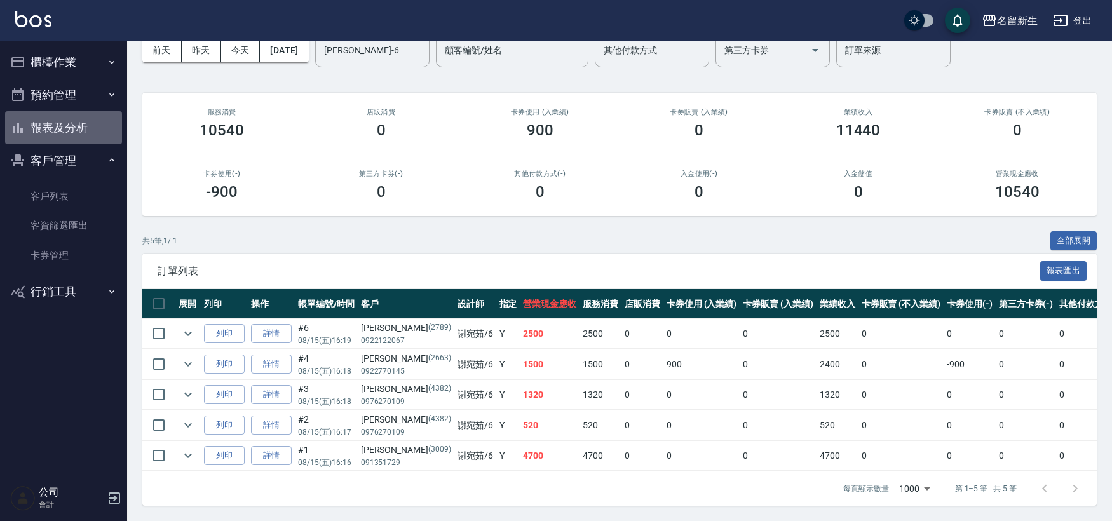
click at [48, 124] on button "報表及分析" at bounding box center [63, 127] width 117 height 33
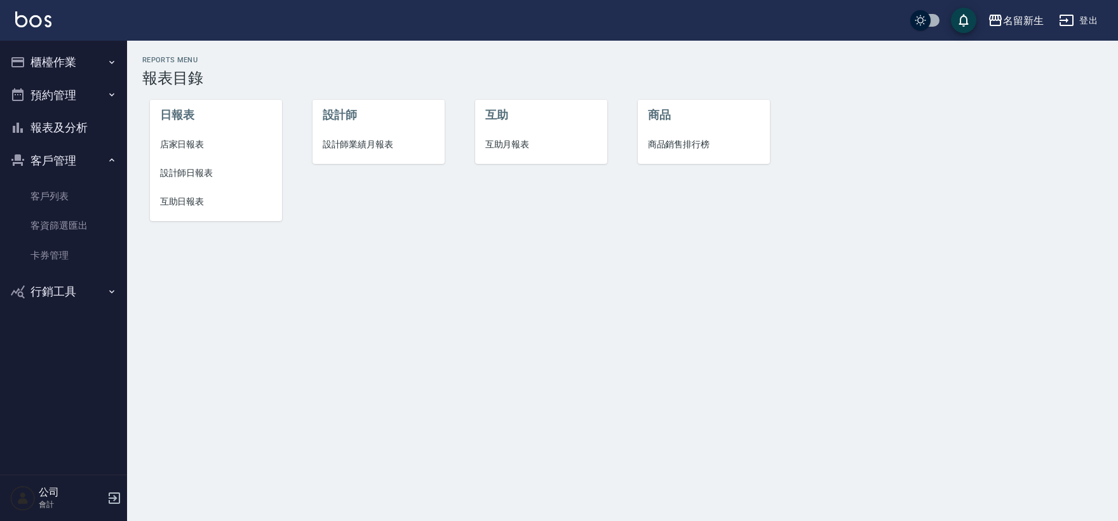
drag, startPoint x: 352, startPoint y: 140, endPoint x: 335, endPoint y: 144, distance: 16.9
click at [352, 140] on span "設計師業績月報表" at bounding box center [379, 144] width 112 height 13
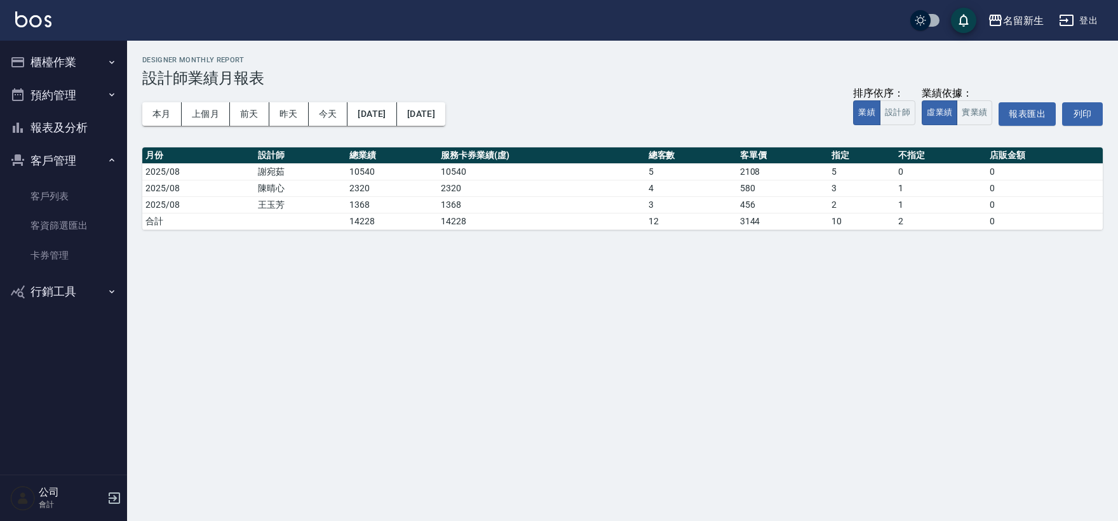
click at [158, 102] on button "本月" at bounding box center [161, 114] width 39 height 24
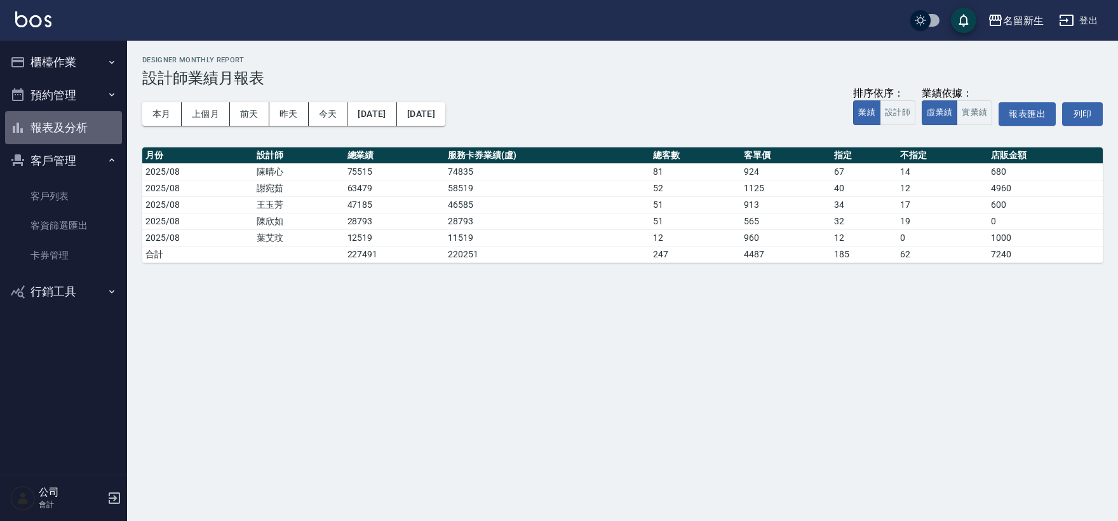
click at [57, 116] on button "報表及分析" at bounding box center [63, 127] width 117 height 33
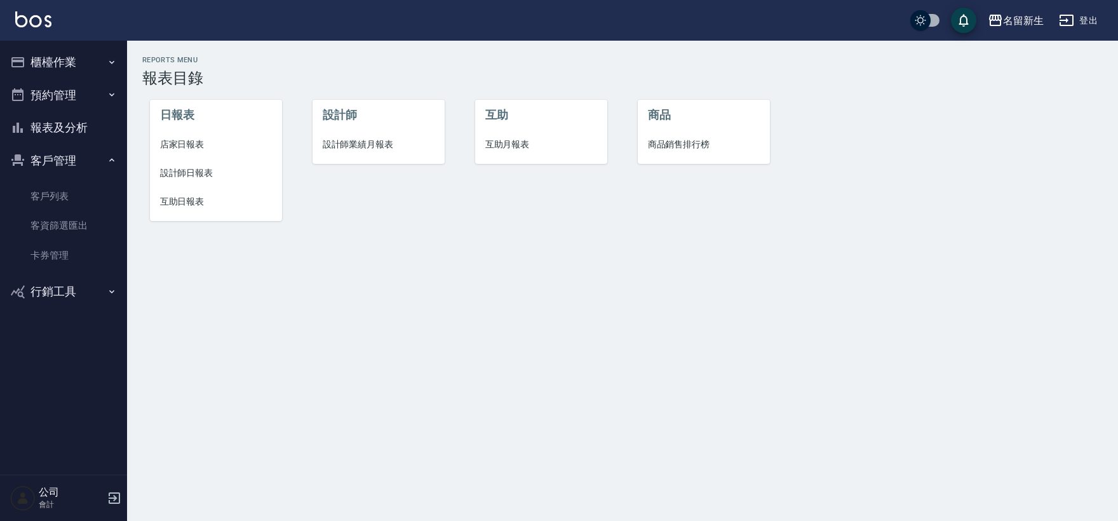
click at [192, 175] on span "設計師日報表" at bounding box center [216, 172] width 112 height 13
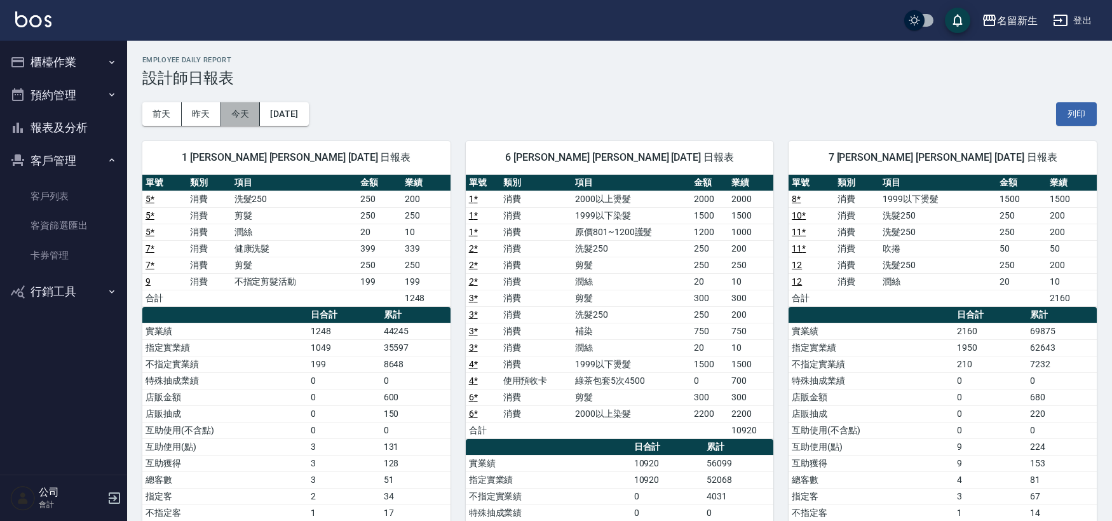
click at [248, 118] on button "今天" at bounding box center [240, 114] width 39 height 24
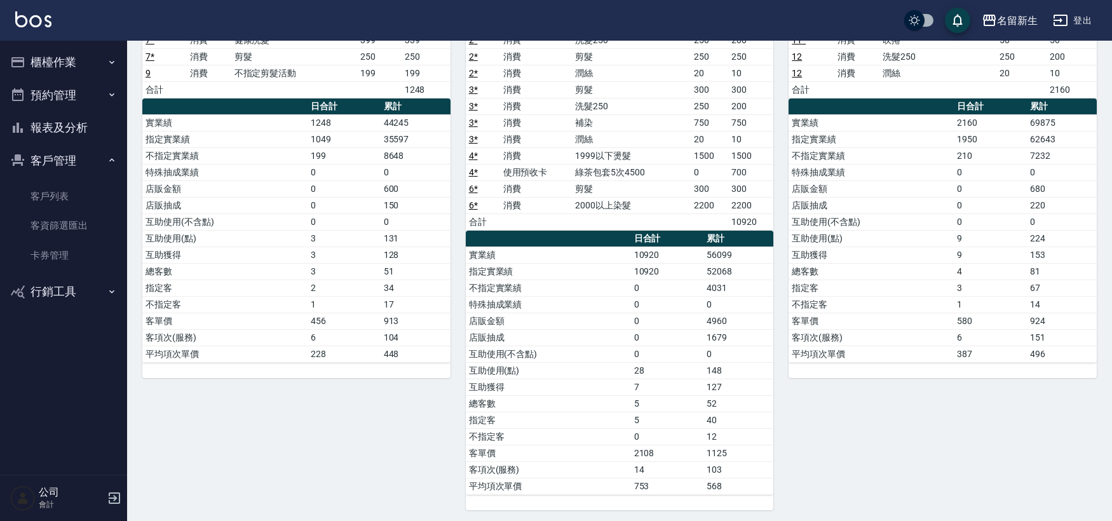
scroll to position [212, 0]
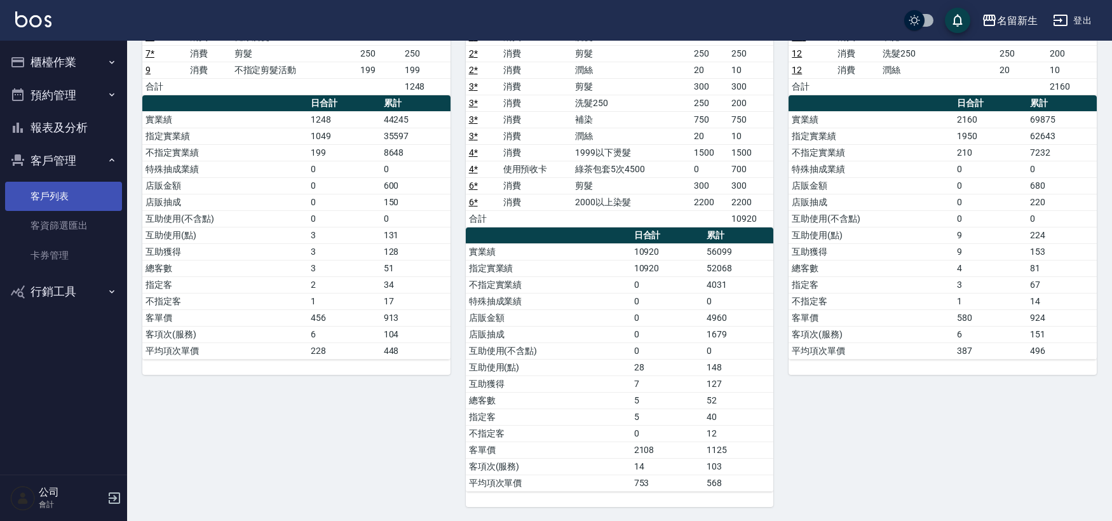
click at [43, 205] on link "客戶列表" at bounding box center [63, 196] width 117 height 29
